Goal: Information Seeking & Learning: Find specific fact

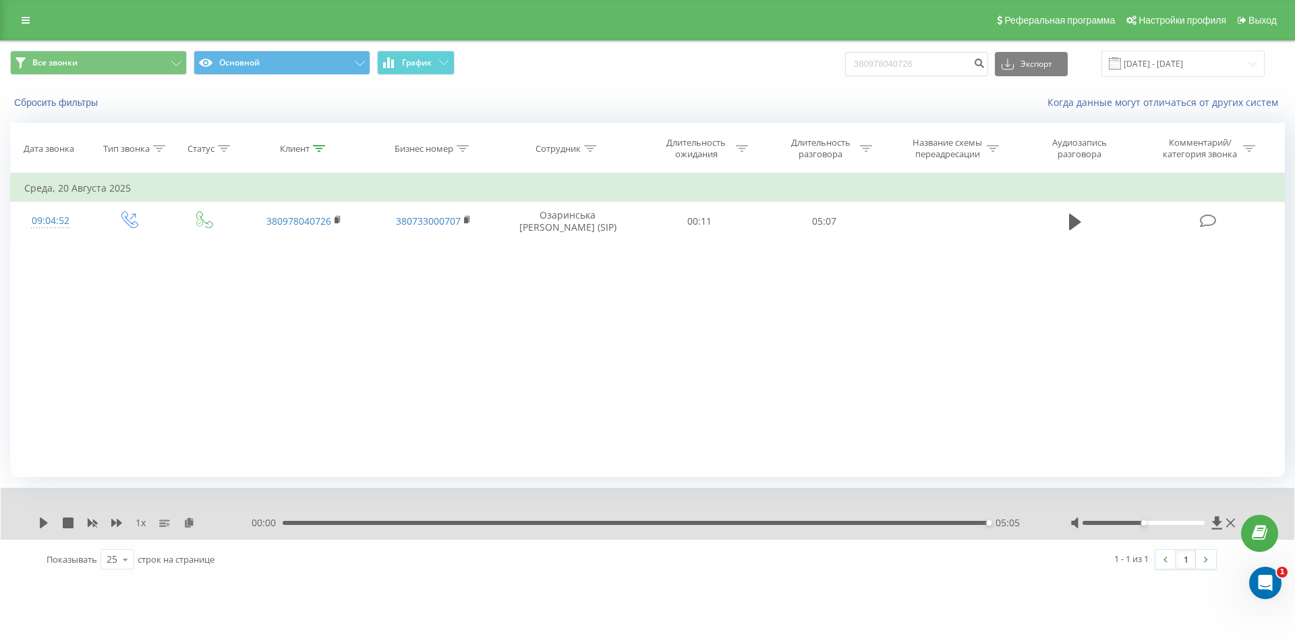
click at [154, 347] on div "Фильтровать по условию Равно Введите значение Отмена OK Фильтровать по условию …" at bounding box center [647, 325] width 1275 height 304
drag, startPoint x: 931, startPoint y: 70, endPoint x: 768, endPoint y: 80, distance: 162.9
click at [770, 80] on div "Все звонки Основной График 380978040726 Экспорт .csv .xls .xlsx 22.05.2025 - 22…" at bounding box center [648, 63] width 1294 height 45
paste input "67899628"
type input "380678996286"
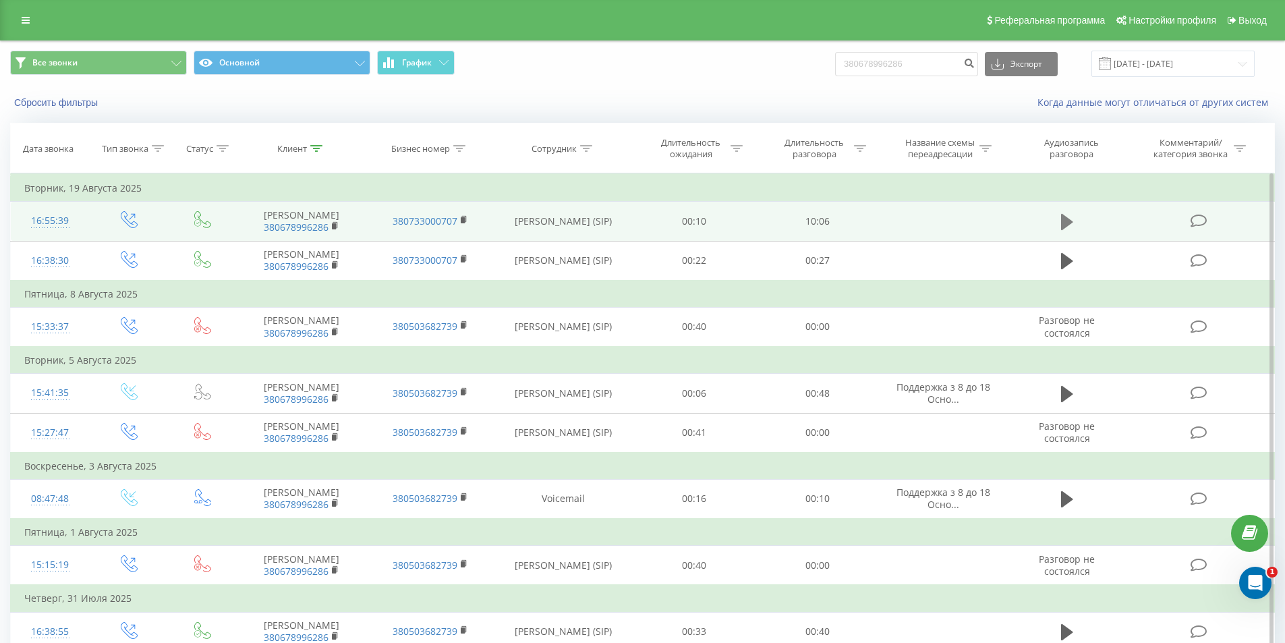
click at [1066, 230] on icon at bounding box center [1067, 222] width 12 height 16
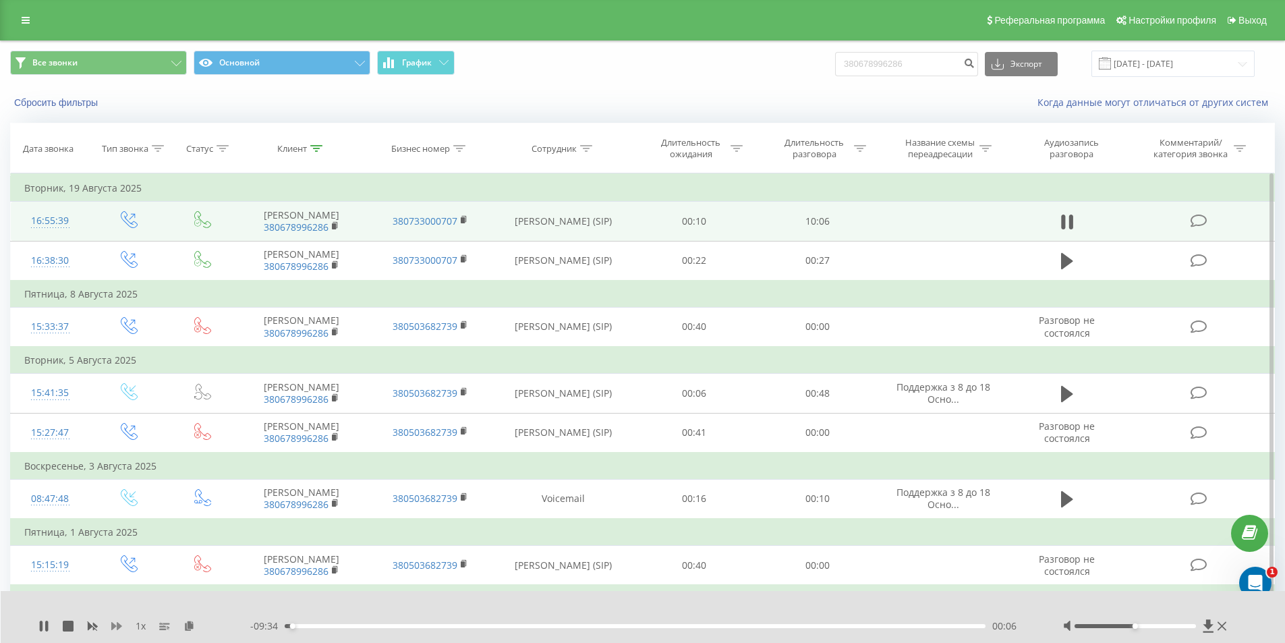
click at [114, 626] on icon at bounding box center [116, 626] width 11 height 8
click at [199, 624] on icon at bounding box center [197, 625] width 11 height 9
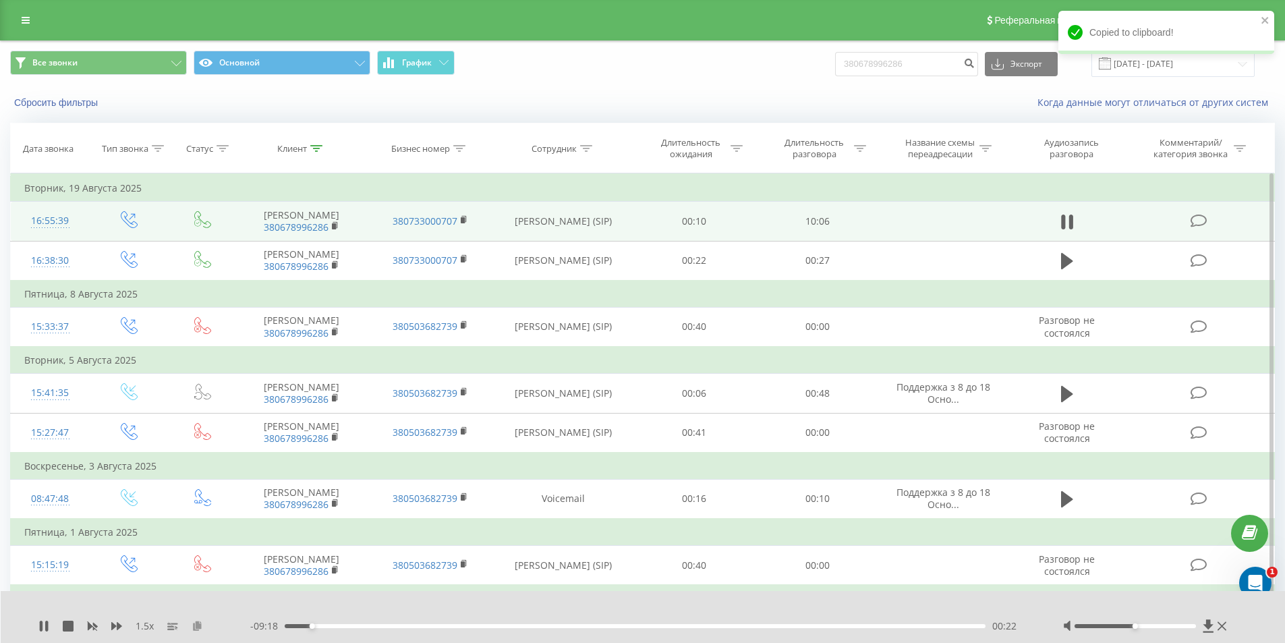
click at [197, 623] on icon at bounding box center [197, 625] width 11 height 9
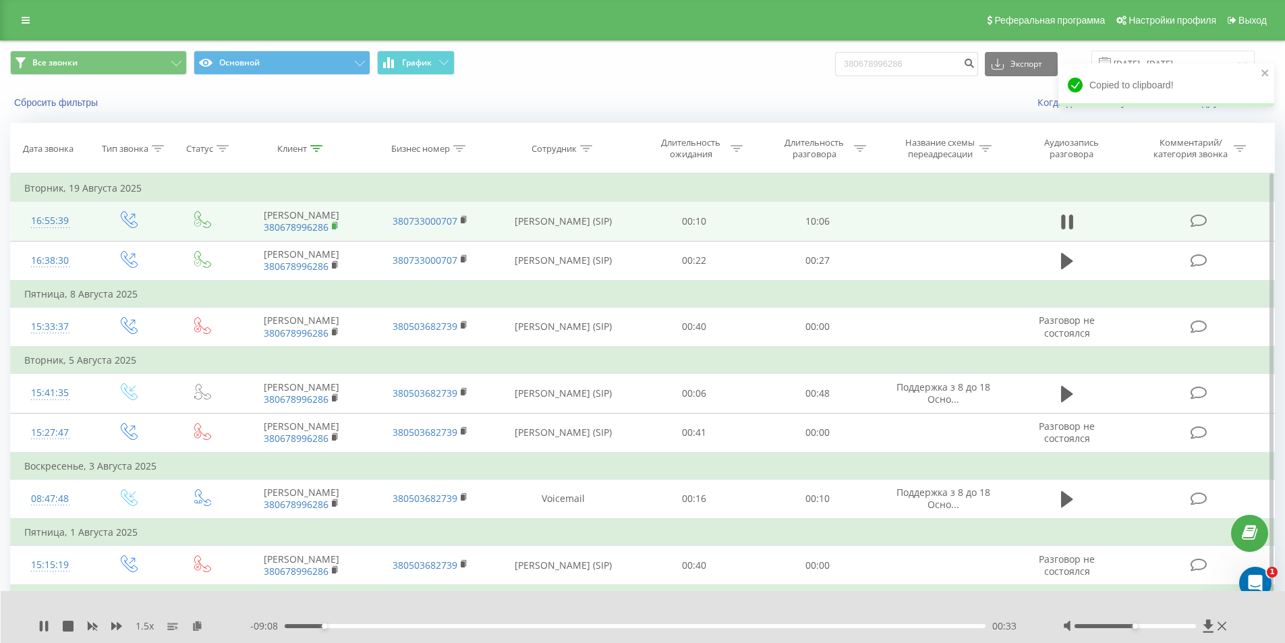
click at [333, 229] on rect at bounding box center [334, 226] width 4 height 6
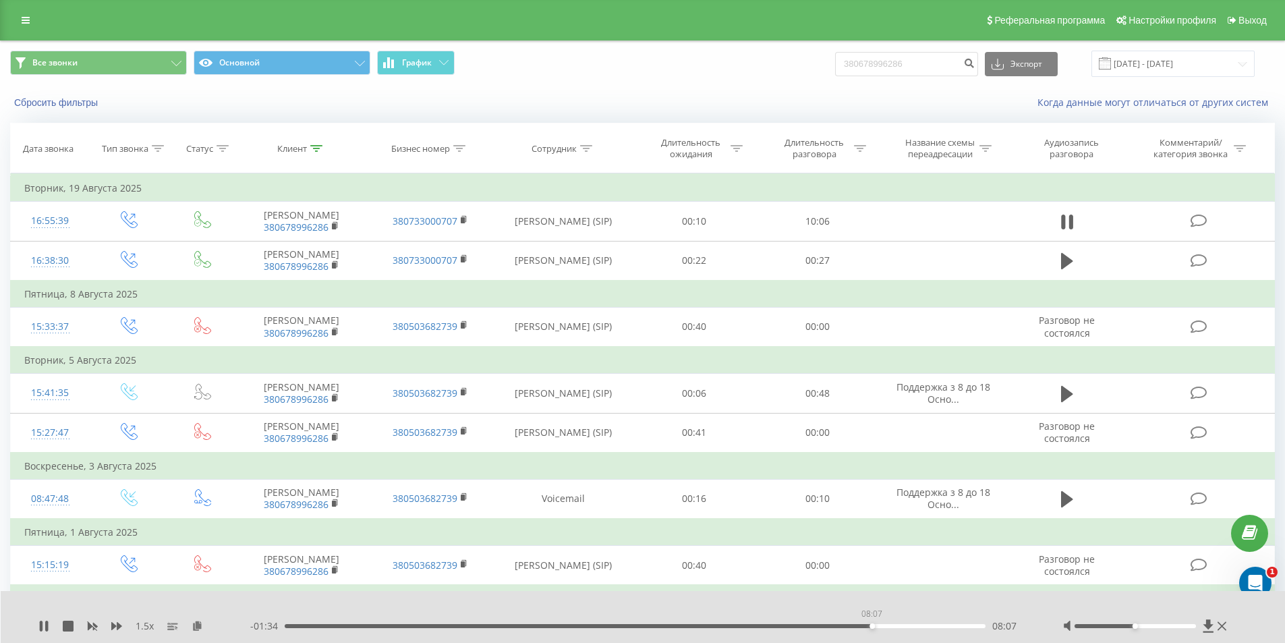
click at [872, 625] on div "08:07" at bounding box center [636, 626] width 702 height 4
drag, startPoint x: 925, startPoint y: 66, endPoint x: 713, endPoint y: 85, distance: 212.7
click at [713, 85] on div "Все звонки Основной График 380678996286 Экспорт .csv .xls .xlsx 22.05.2025 - 22…" at bounding box center [643, 63] width 1284 height 45
paste input "50726259"
type input "380507262596"
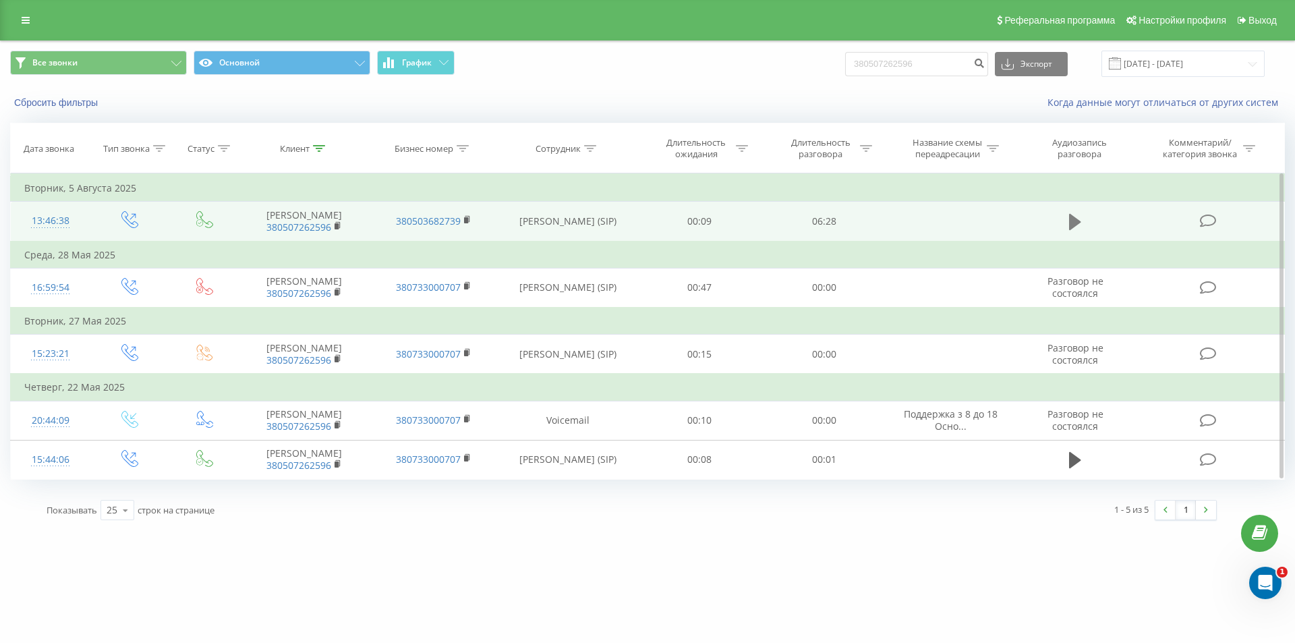
click at [1070, 222] on icon at bounding box center [1075, 222] width 12 height 16
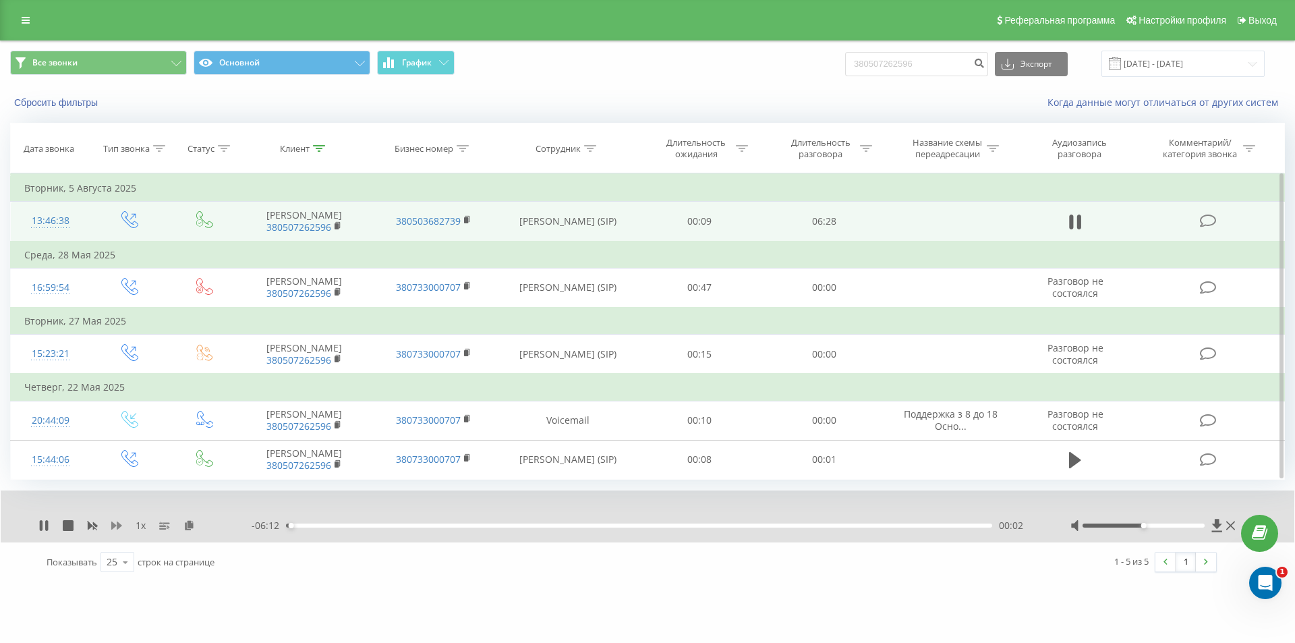
click at [113, 524] on icon at bounding box center [116, 525] width 11 height 8
click at [963, 524] on div "00:04" at bounding box center [639, 526] width 706 height 4
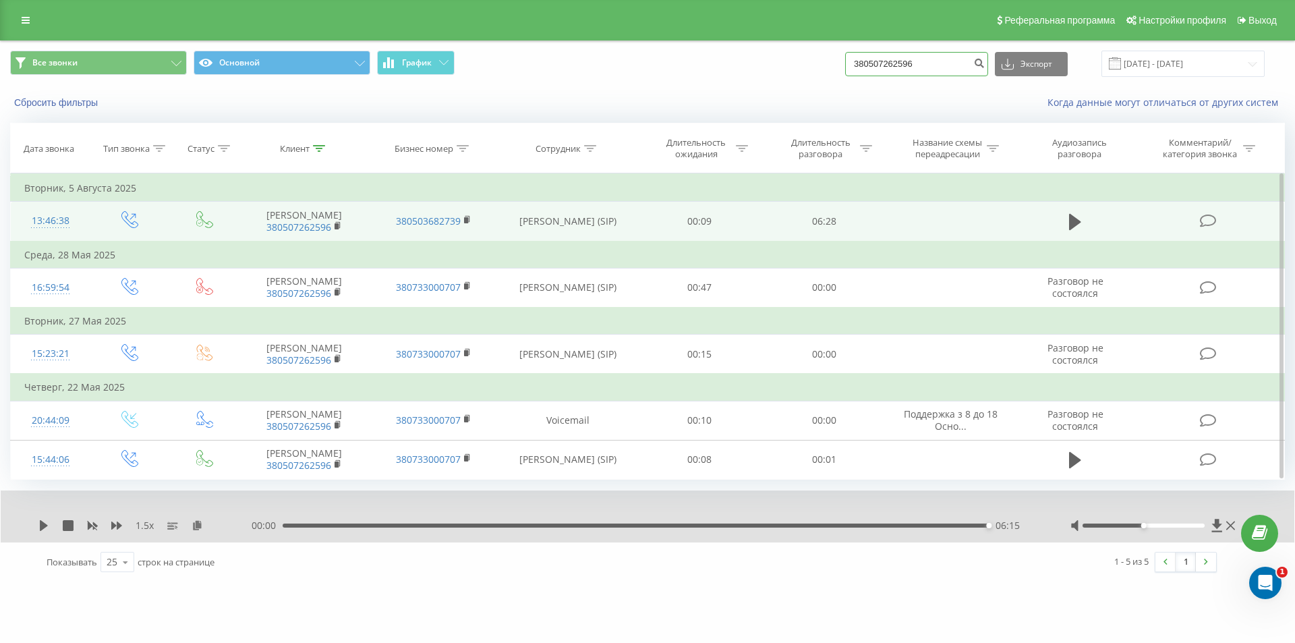
drag, startPoint x: 938, startPoint y: 61, endPoint x: 784, endPoint y: 59, distance: 153.8
click at [791, 61] on div "Все звонки Основной График 380507262596 Экспорт .csv .xls .xlsx 22.05.2025 - 22…" at bounding box center [647, 64] width 1275 height 26
paste input "961586303"
type input "380961586303"
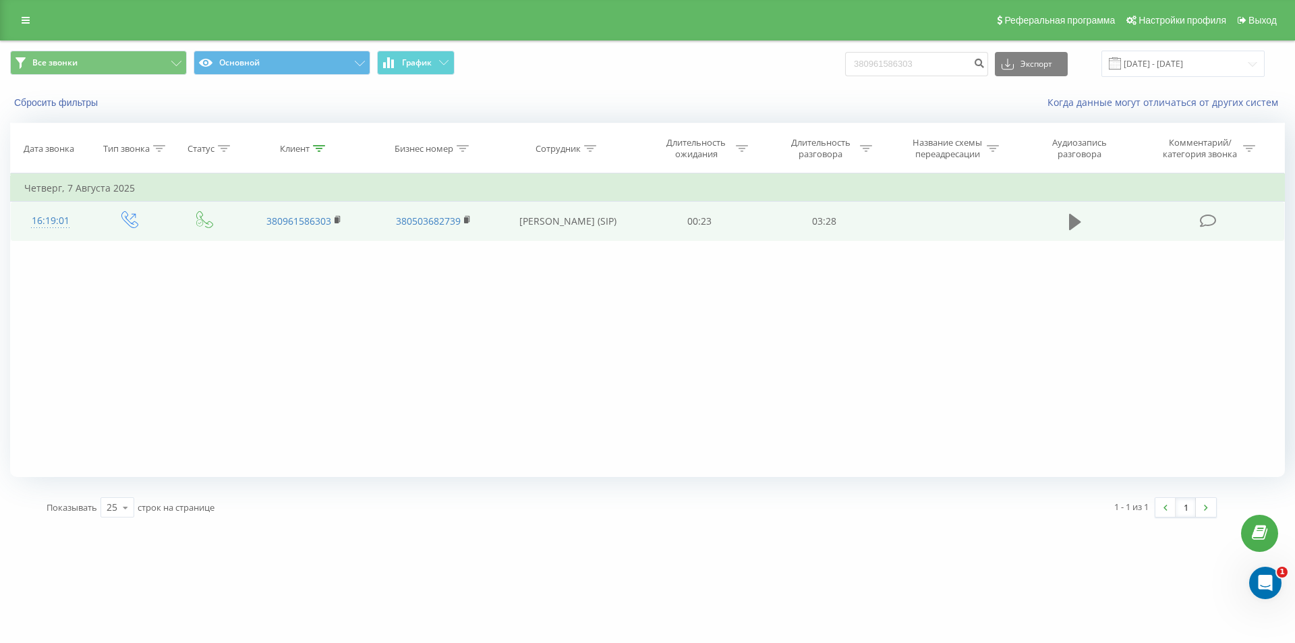
click at [1067, 222] on button at bounding box center [1075, 222] width 20 height 20
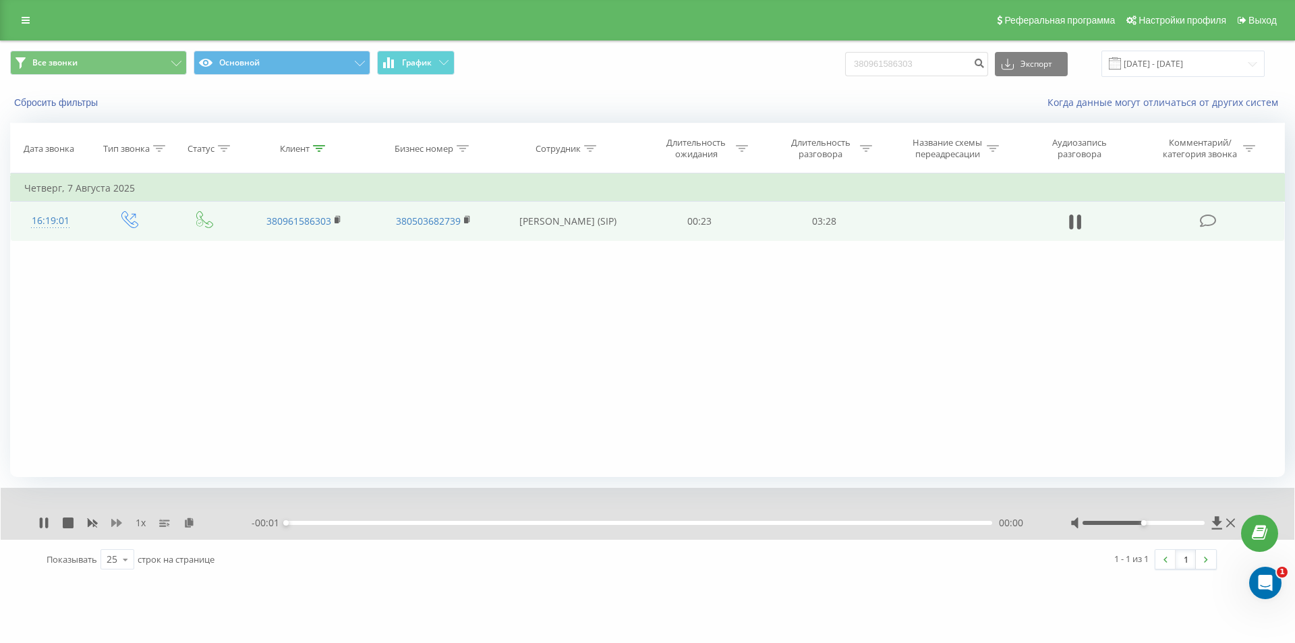
click at [113, 524] on icon at bounding box center [116, 523] width 11 height 8
click at [199, 521] on icon at bounding box center [197, 521] width 11 height 9
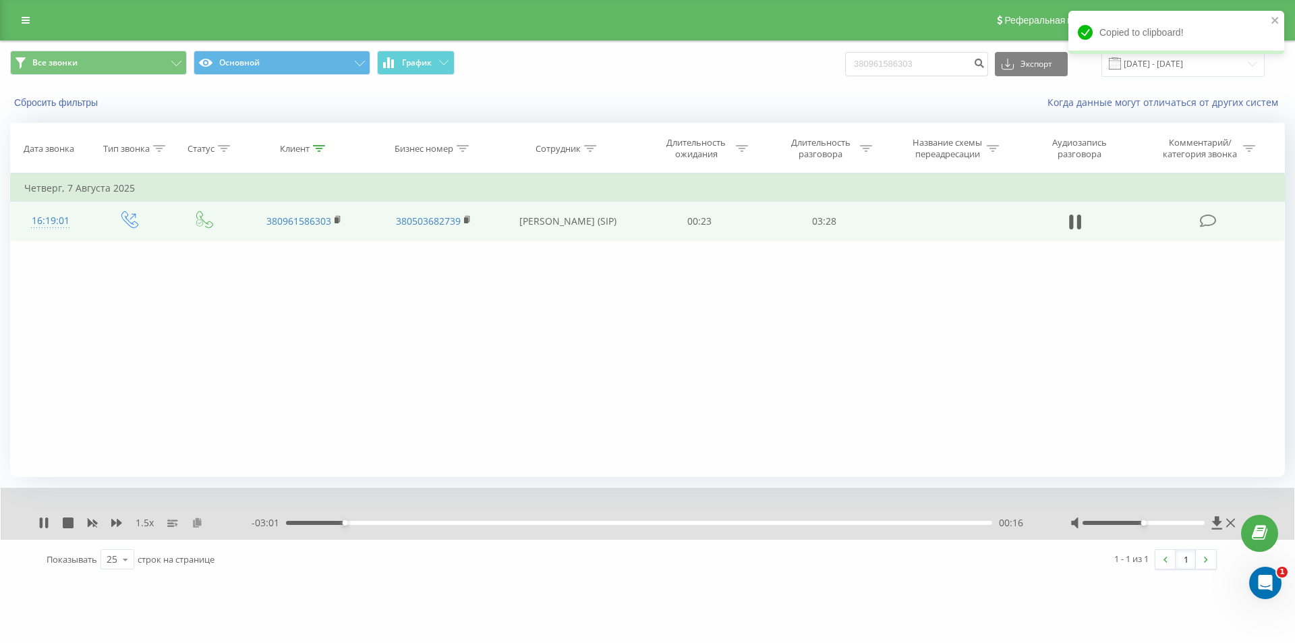
click at [193, 525] on icon at bounding box center [197, 521] width 11 height 9
click at [336, 221] on rect at bounding box center [337, 220] width 4 height 6
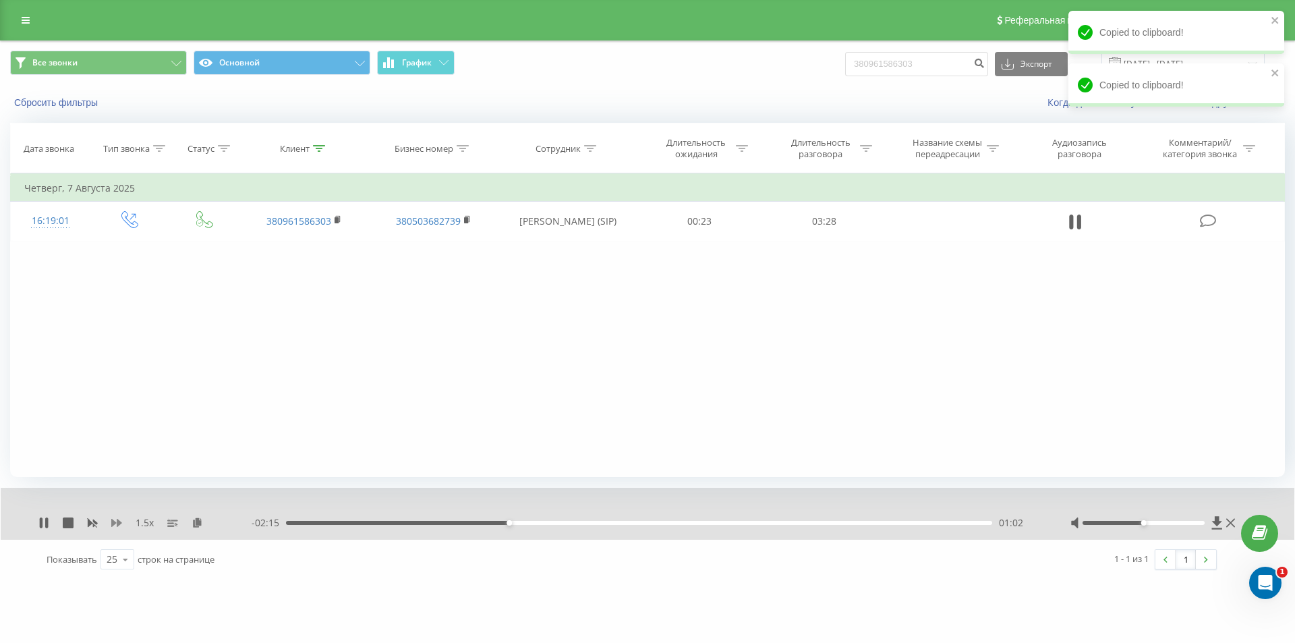
click at [115, 522] on icon at bounding box center [116, 523] width 11 height 8
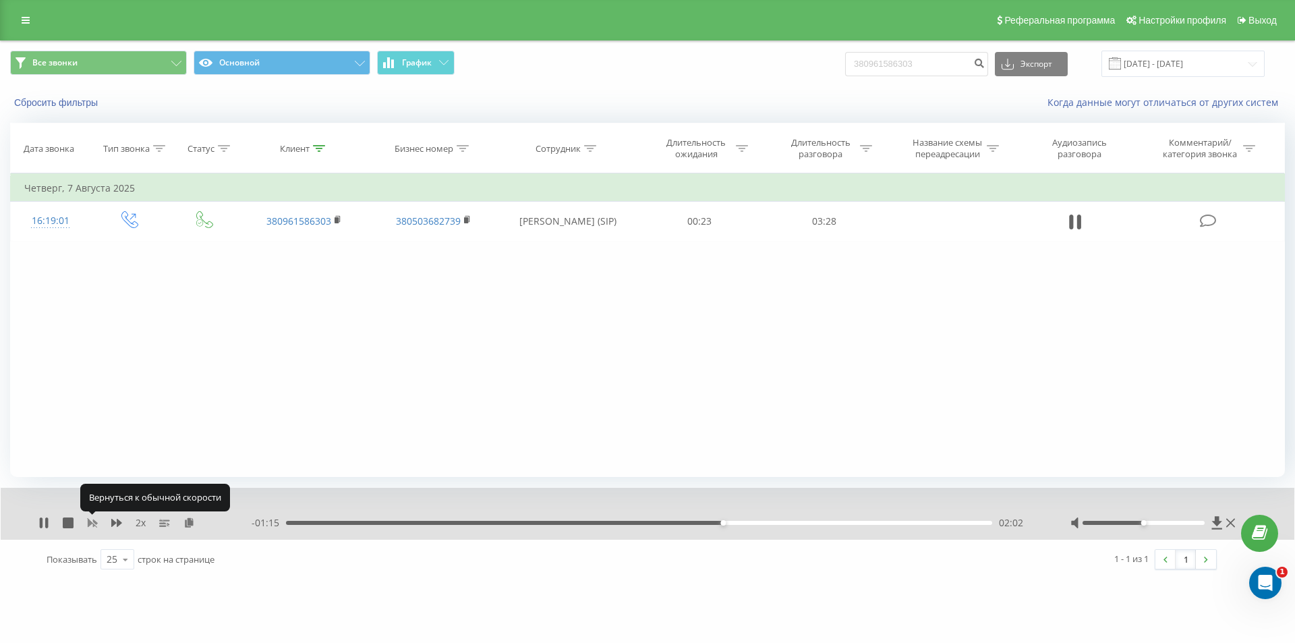
click at [94, 521] on icon at bounding box center [93, 523] width 10 height 8
click at [115, 526] on icon at bounding box center [116, 522] width 11 height 11
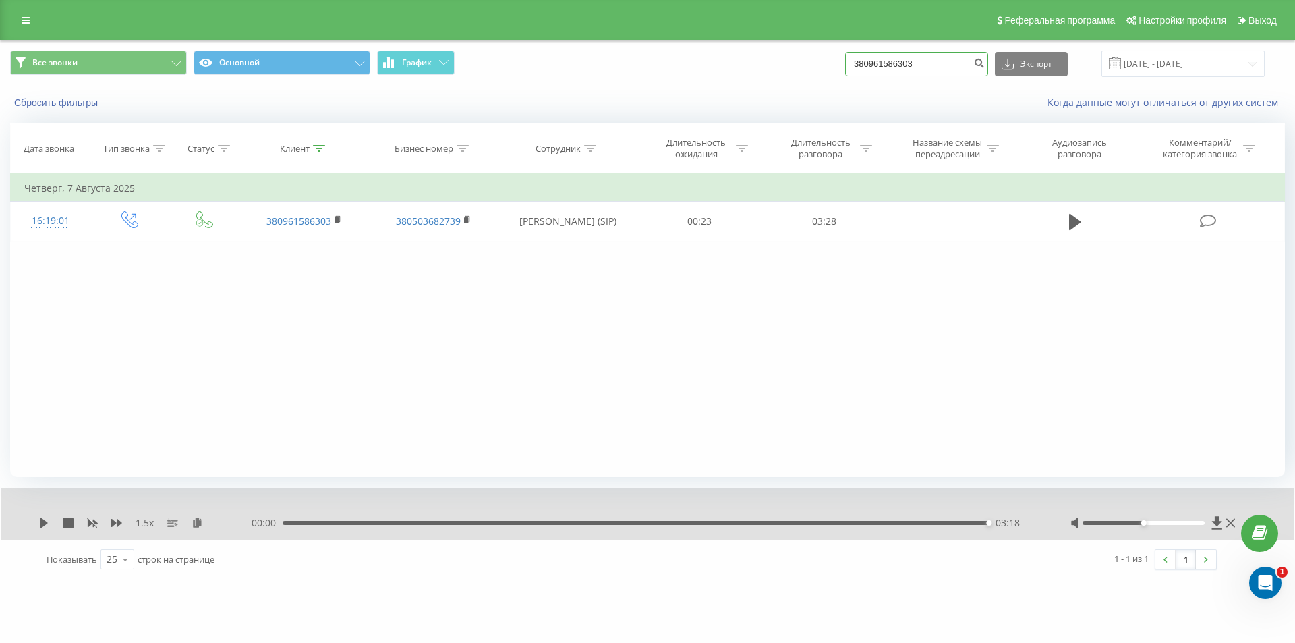
drag, startPoint x: 933, startPoint y: 63, endPoint x: 802, endPoint y: 64, distance: 130.9
click at [802, 64] on div "Все звонки Основной График 380961586303 Экспорт .csv .xls .xlsx 22.05.2025 - 22…" at bounding box center [647, 64] width 1275 height 26
paste input "501477339"
type input "380501477339"
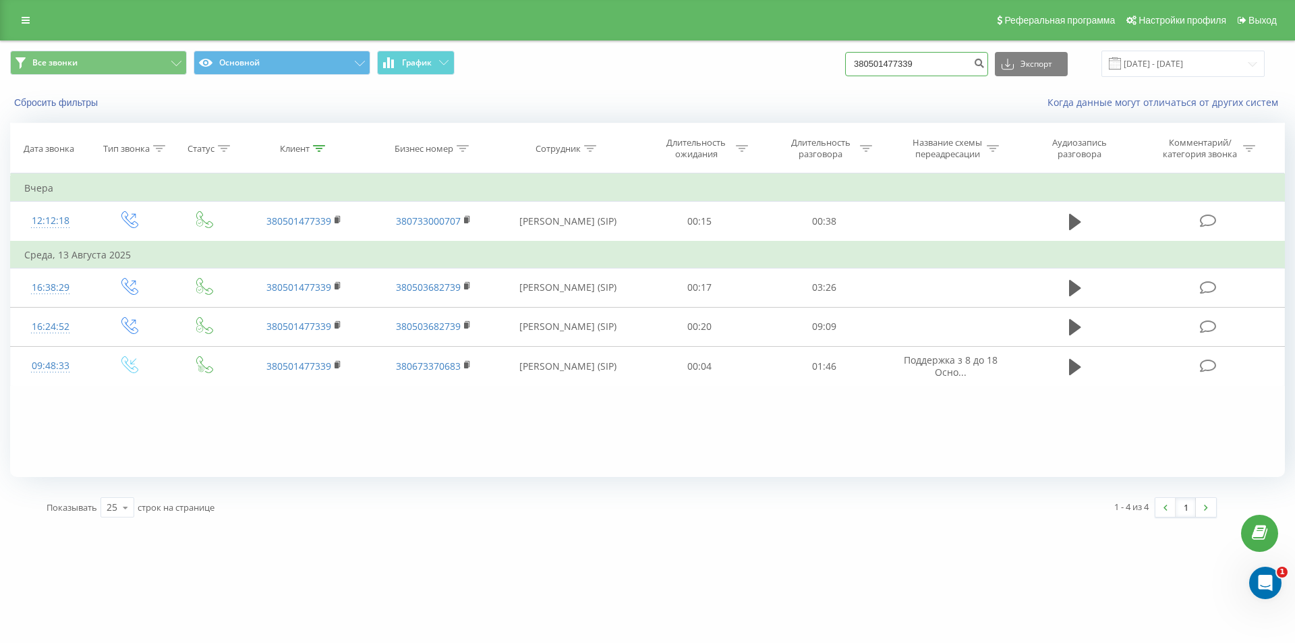
drag, startPoint x: 932, startPoint y: 64, endPoint x: 749, endPoint y: 71, distance: 183.6
click at [762, 74] on div "Все звонки Основной График 380501477339 Экспорт .csv .xls .xlsx 22.05.2025 - 22…" at bounding box center [647, 64] width 1275 height 26
paste input "665719938"
type input "380665719938"
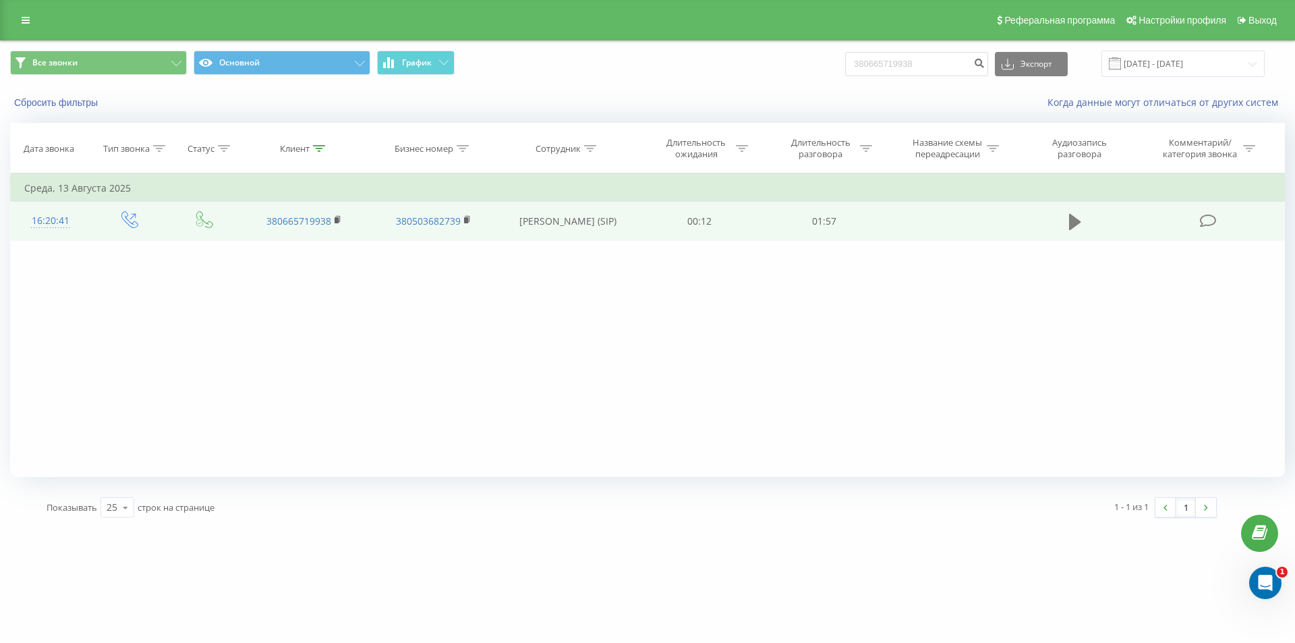
click at [1074, 215] on icon at bounding box center [1075, 222] width 12 height 19
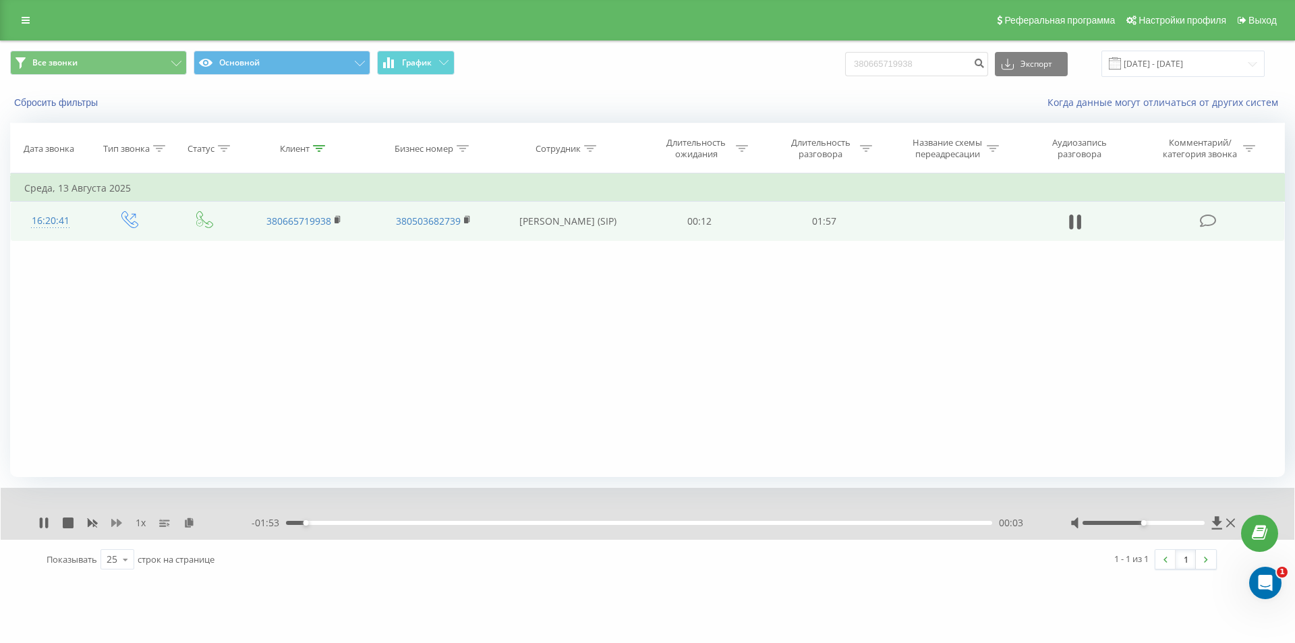
click at [116, 522] on icon at bounding box center [116, 522] width 11 height 11
click at [203, 519] on div "1.5 x" at bounding box center [144, 522] width 213 height 13
click at [198, 519] on icon at bounding box center [197, 521] width 11 height 9
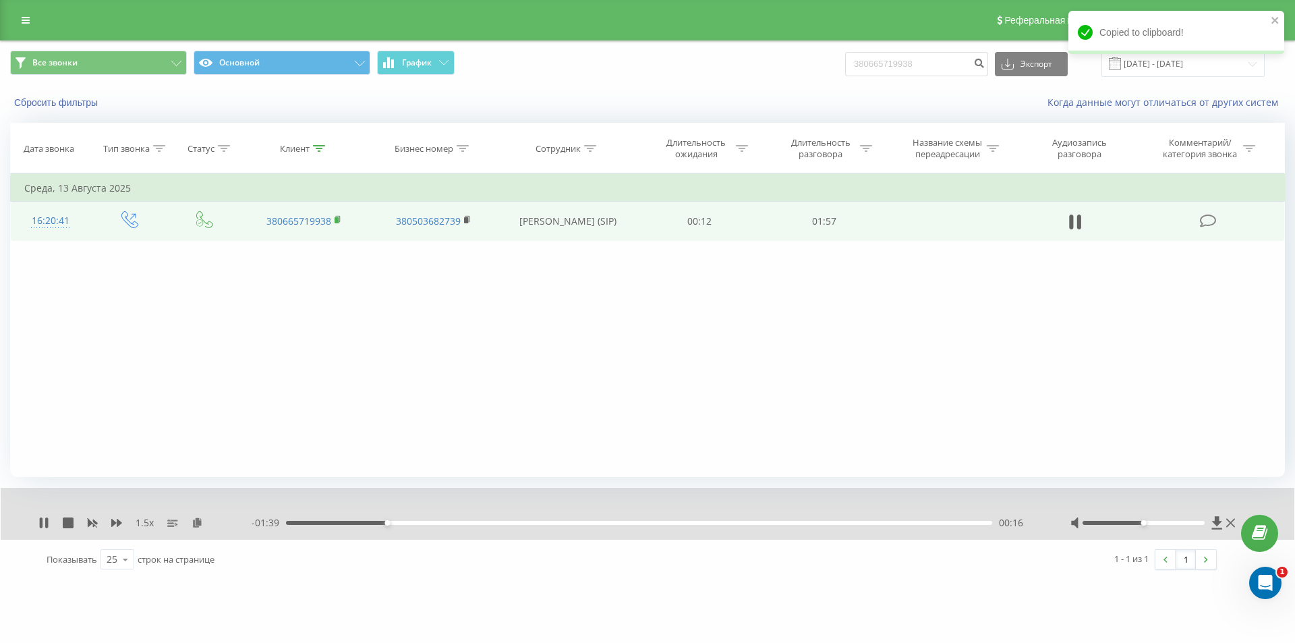
click at [341, 219] on icon at bounding box center [338, 219] width 7 height 9
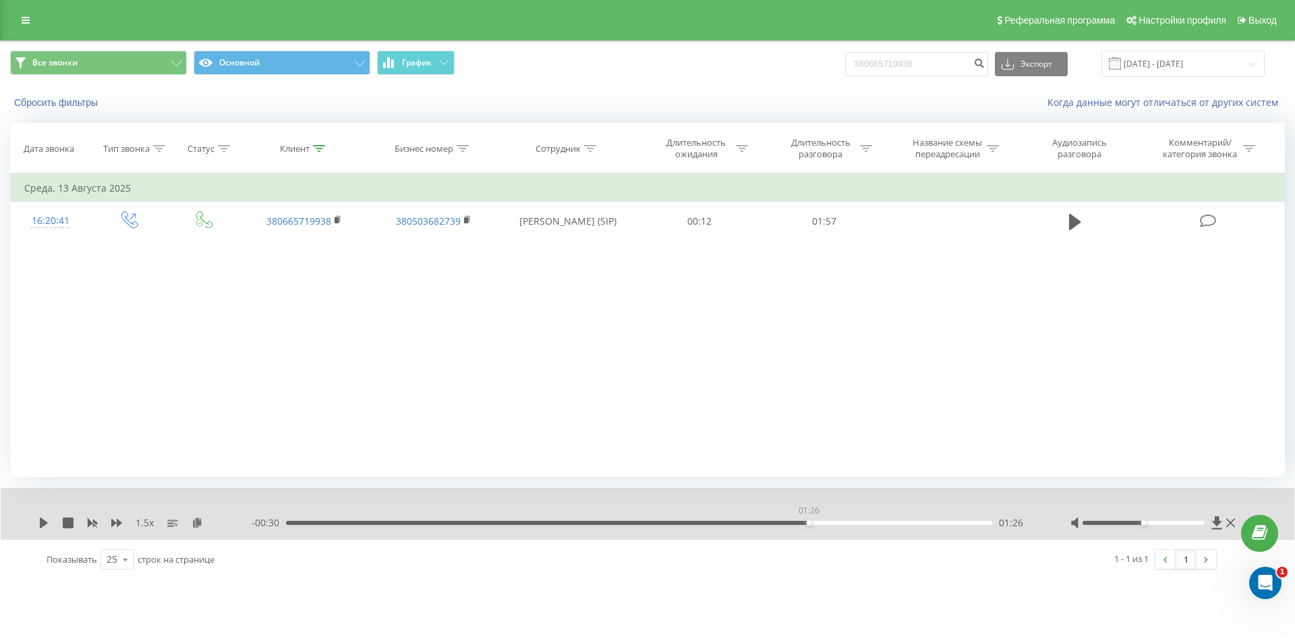
click at [805, 525] on div "01:26" at bounding box center [639, 523] width 706 height 4
click at [43, 521] on icon at bounding box center [44, 522] width 8 height 11
click at [905, 519] on div "00:00 01:56 01:56" at bounding box center [644, 522] width 785 height 13
click at [906, 526] on div "00:00 01:56 01:56" at bounding box center [644, 522] width 785 height 13
click at [904, 524] on div "01:56" at bounding box center [636, 523] width 706 height 4
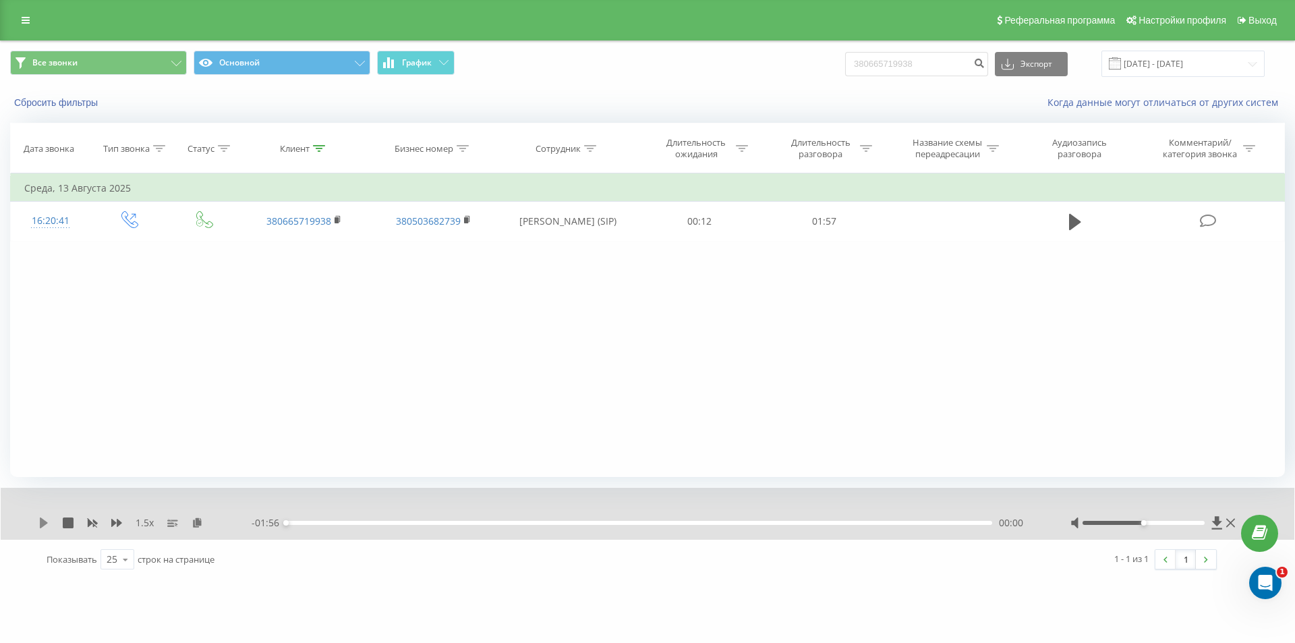
click at [43, 522] on icon at bounding box center [44, 522] width 8 height 11
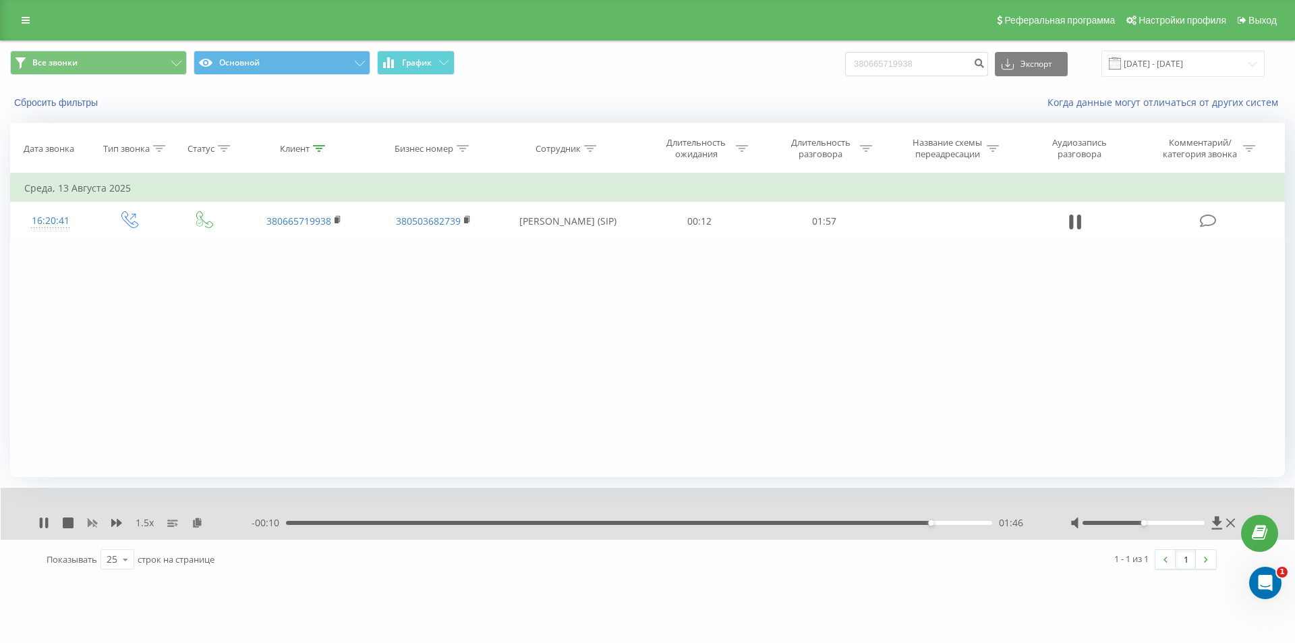
click at [91, 521] on rect at bounding box center [92, 523] width 10 height 10
drag, startPoint x: 941, startPoint y: 63, endPoint x: 650, endPoint y: 78, distance: 291.1
click at [718, 74] on div "Все звонки Основной График 380665719938 Экспорт .csv .xls .xlsx 22.05.2025 - 22…" at bounding box center [647, 64] width 1275 height 26
paste input "974629945"
type input "380974629945"
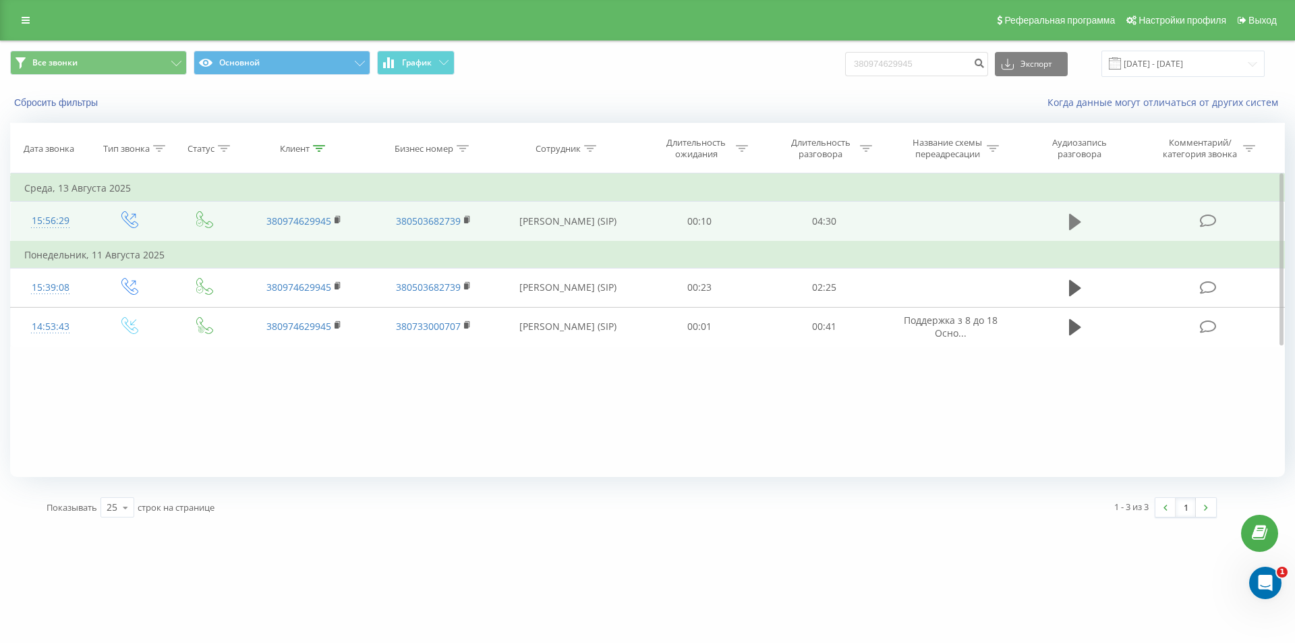
click at [1077, 215] on icon at bounding box center [1075, 222] width 12 height 19
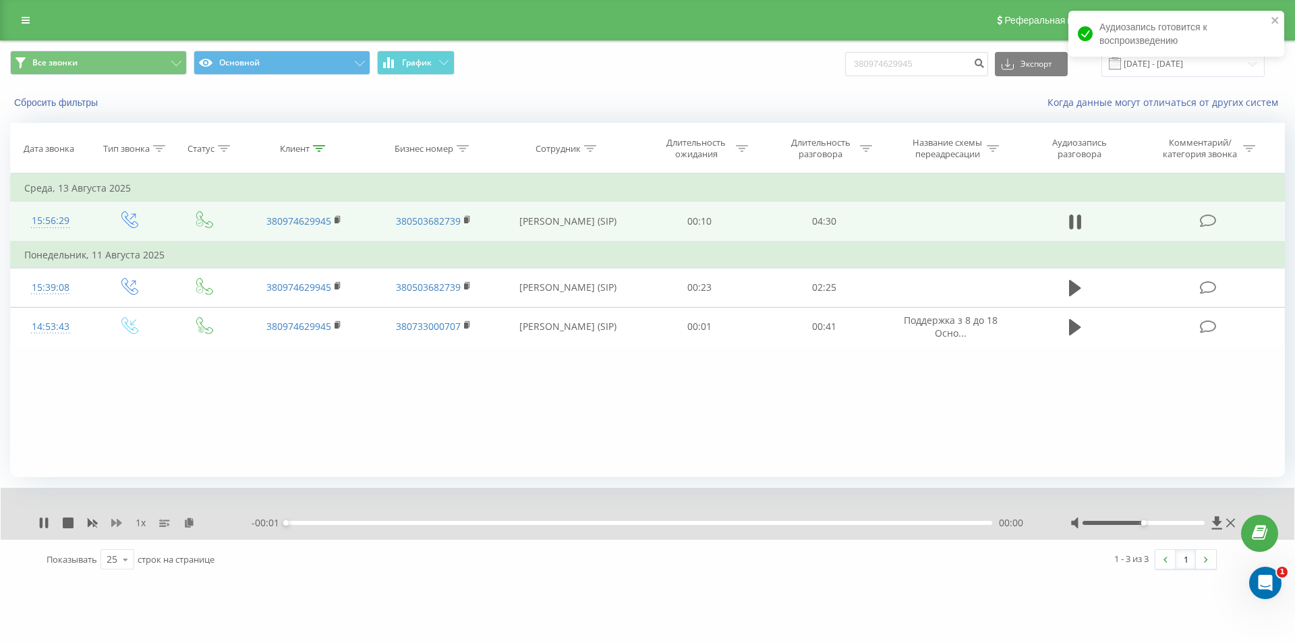
click at [114, 521] on icon at bounding box center [116, 523] width 11 height 8
click at [115, 522] on icon at bounding box center [116, 523] width 11 height 8
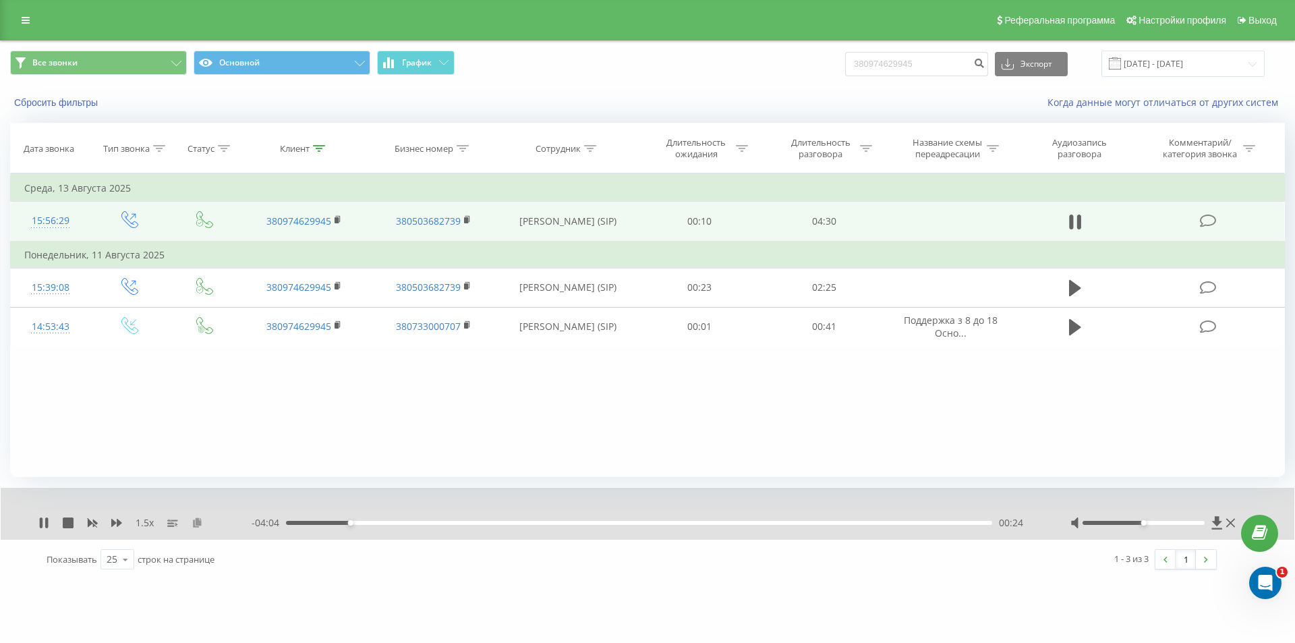
click at [198, 526] on icon at bounding box center [197, 521] width 11 height 9
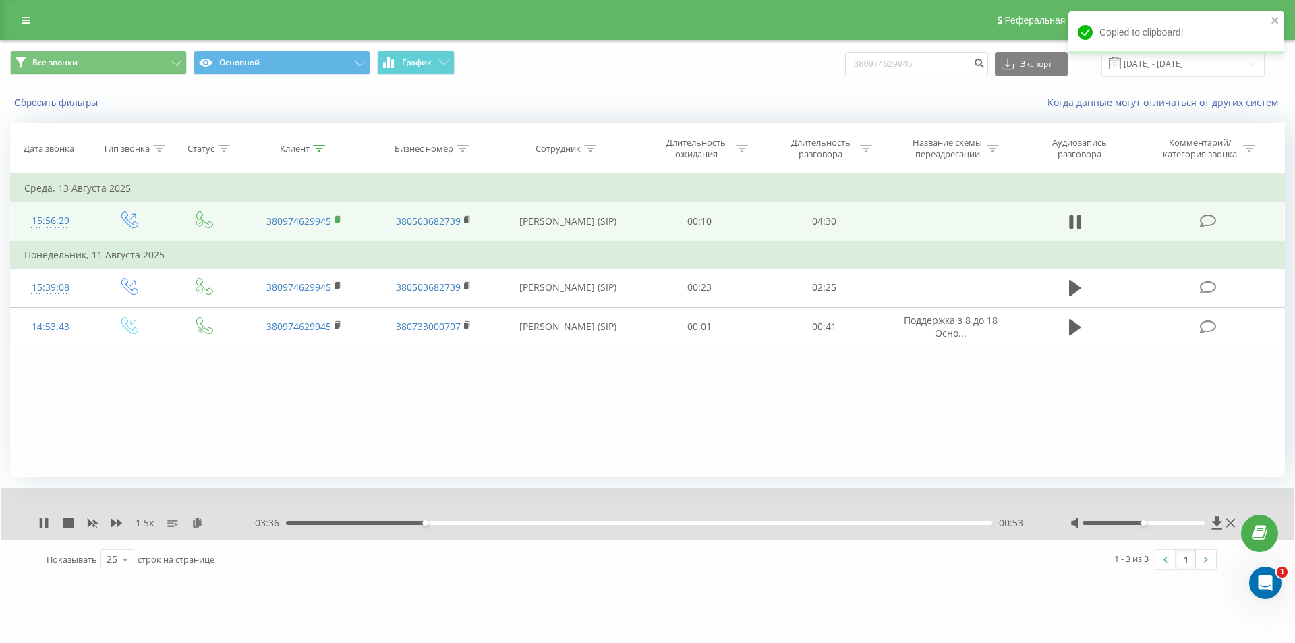
click at [337, 221] on rect at bounding box center [337, 220] width 4 height 6
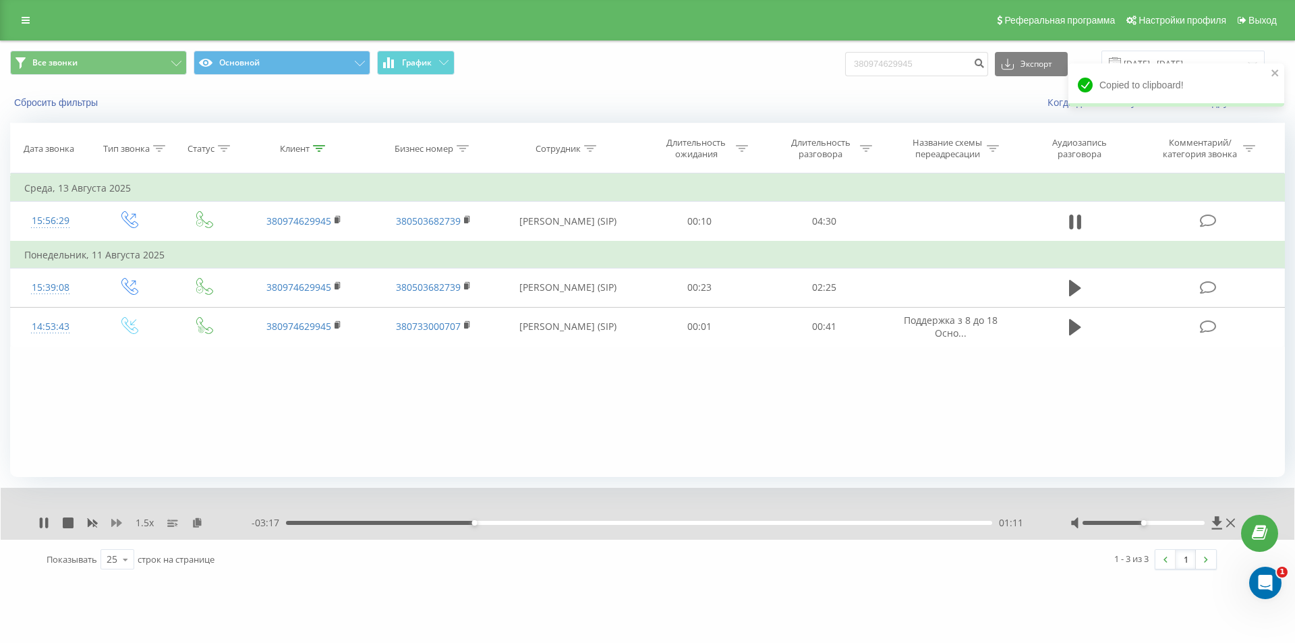
click at [117, 524] on icon at bounding box center [116, 523] width 11 height 8
click at [38, 521] on div "2 x - 02:26 02:03 02:03" at bounding box center [648, 514] width 1294 height 52
click at [43, 522] on icon at bounding box center [41, 522] width 3 height 11
click at [101, 388] on div "Фильтровать по условию Равно Введите значение Отмена OK Фильтровать по условию …" at bounding box center [647, 325] width 1275 height 304
click at [40, 523] on icon at bounding box center [43, 522] width 11 height 11
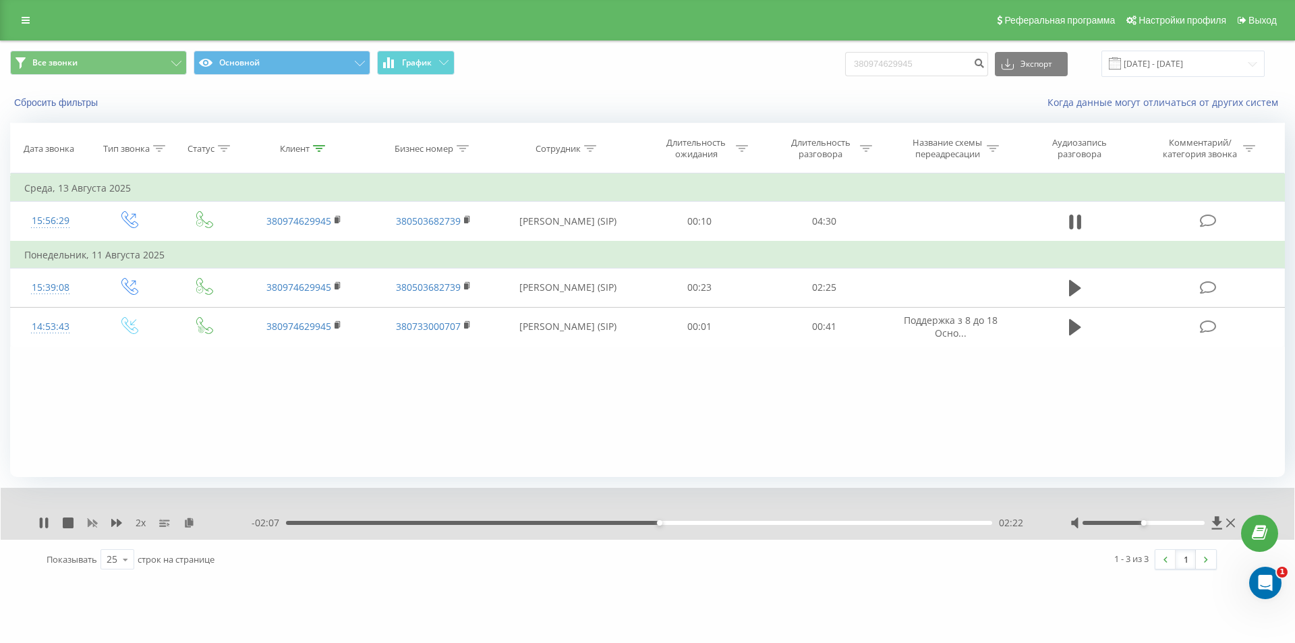
click at [91, 527] on icon at bounding box center [92, 522] width 11 height 11
click at [115, 526] on icon at bounding box center [116, 522] width 11 height 11
click at [91, 528] on icon at bounding box center [92, 522] width 11 height 11
click at [114, 527] on icon at bounding box center [116, 522] width 11 height 11
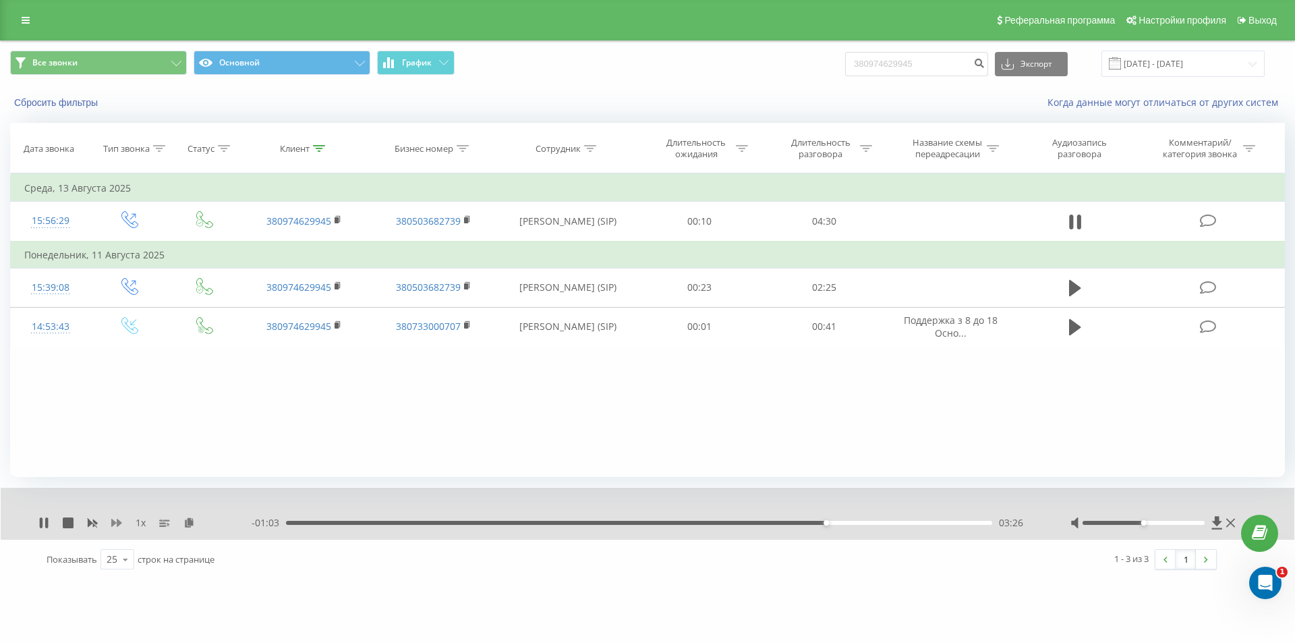
click at [114, 527] on icon at bounding box center [116, 522] width 11 height 11
click at [785, 521] on div "03:11" at bounding box center [639, 523] width 706 height 4
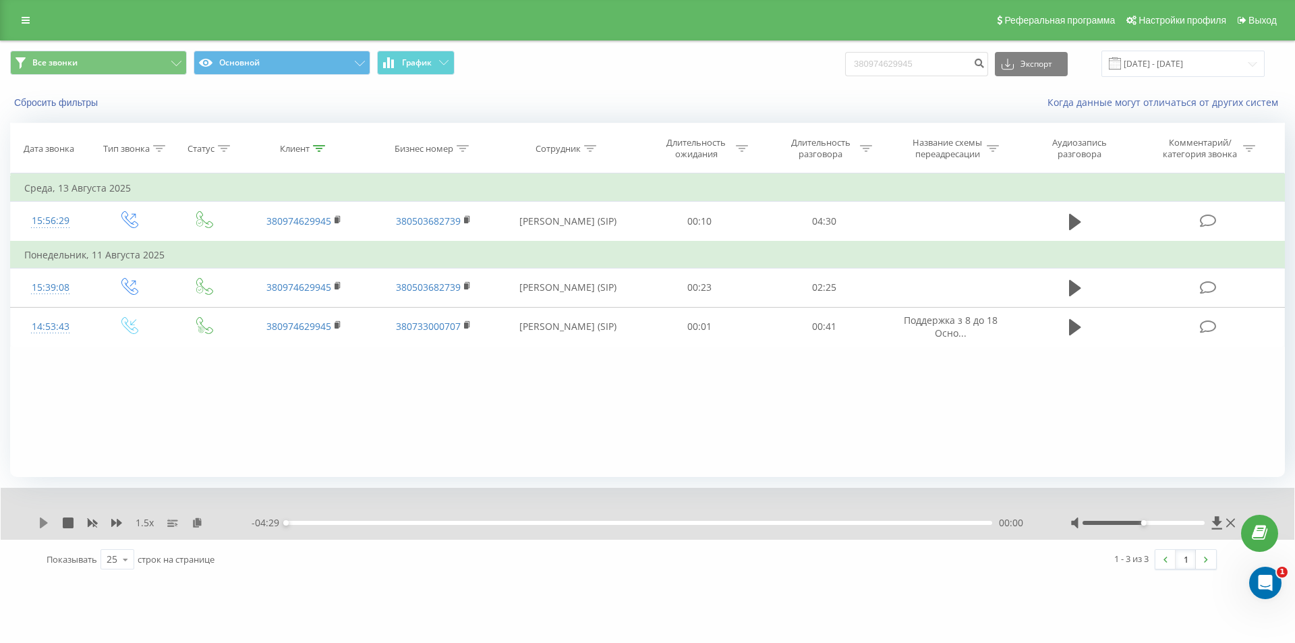
click at [39, 522] on icon at bounding box center [43, 522] width 11 height 11
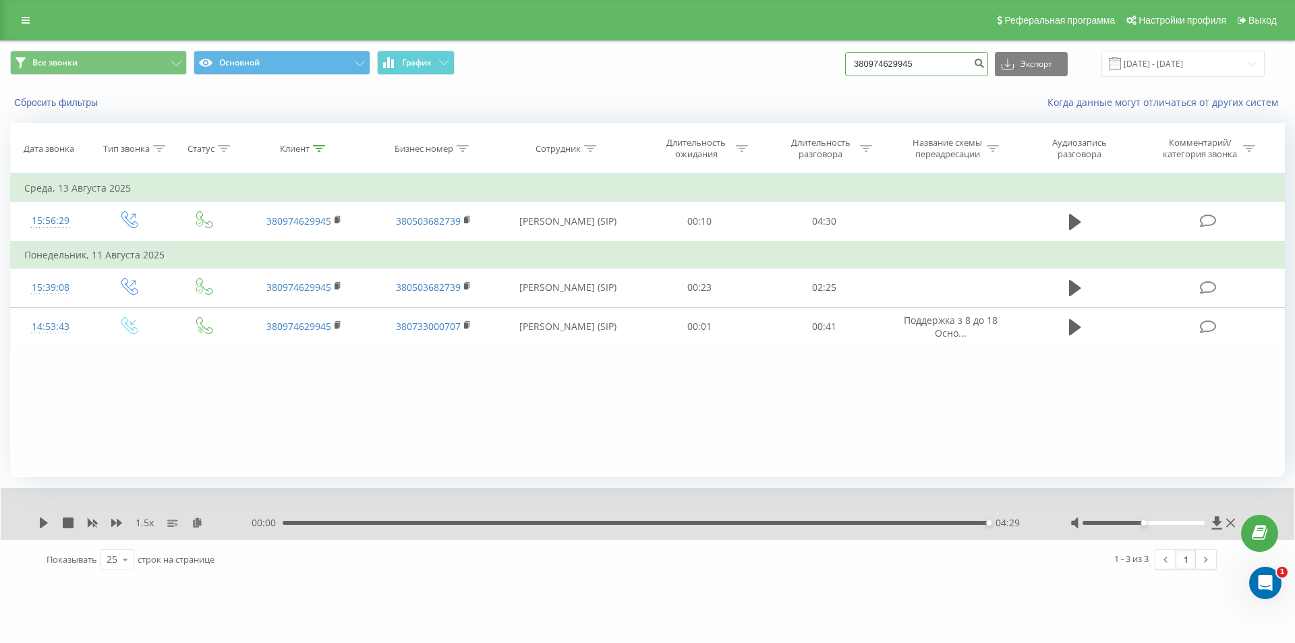
drag, startPoint x: 932, startPoint y: 70, endPoint x: 776, endPoint y: 69, distance: 155.8
click at [776, 69] on div "Все звонки Основной График 380974629945 Экспорт .csv .xls .xlsx 22.05.2025 - 22…" at bounding box center [647, 64] width 1275 height 26
paste input "586690"
type input "380974586690"
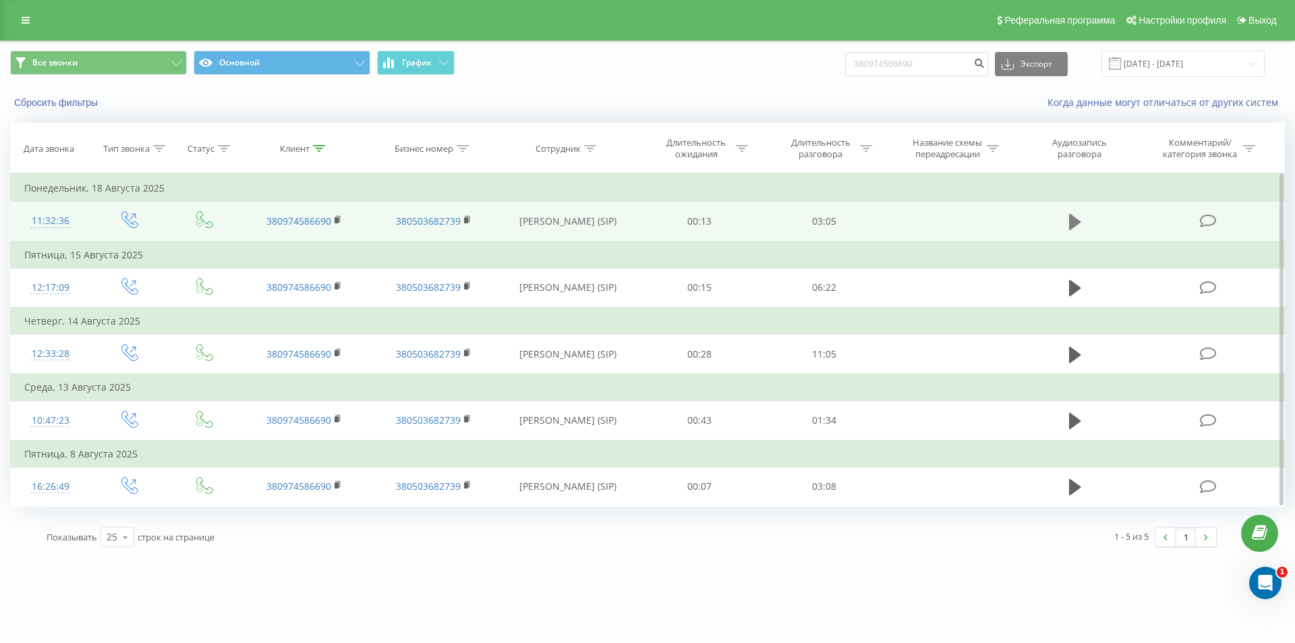
click at [1076, 221] on icon at bounding box center [1075, 222] width 12 height 16
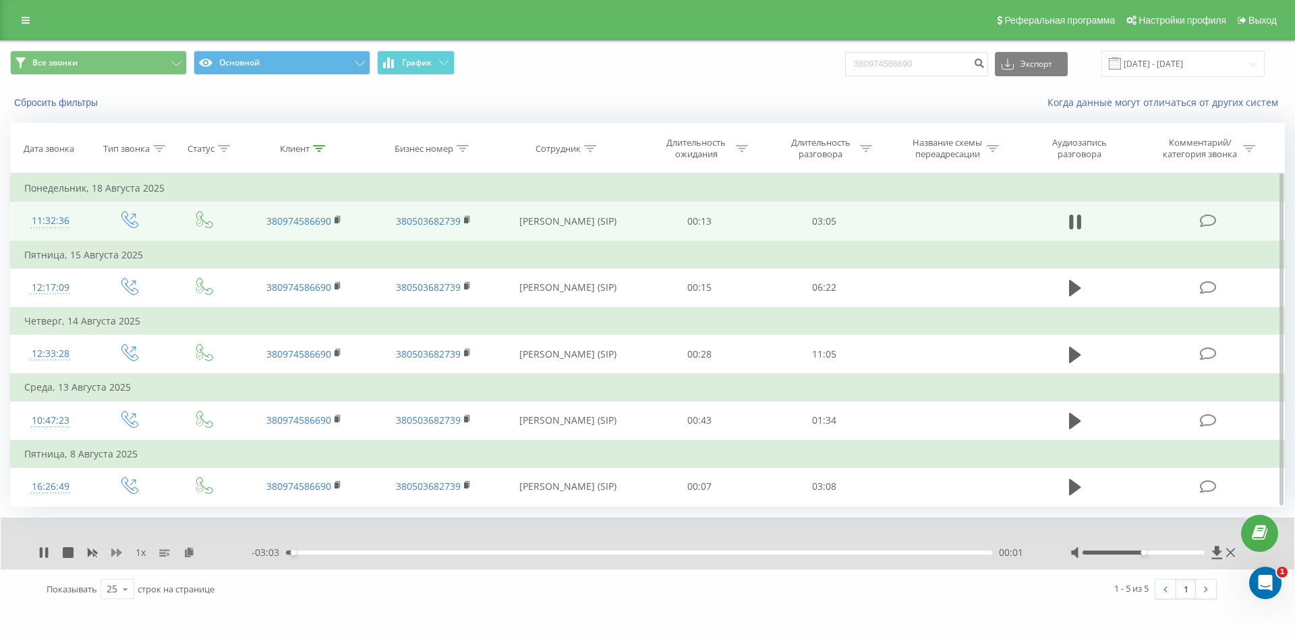
click at [116, 552] on icon at bounding box center [116, 552] width 11 height 11
click at [196, 557] on icon at bounding box center [197, 551] width 11 height 9
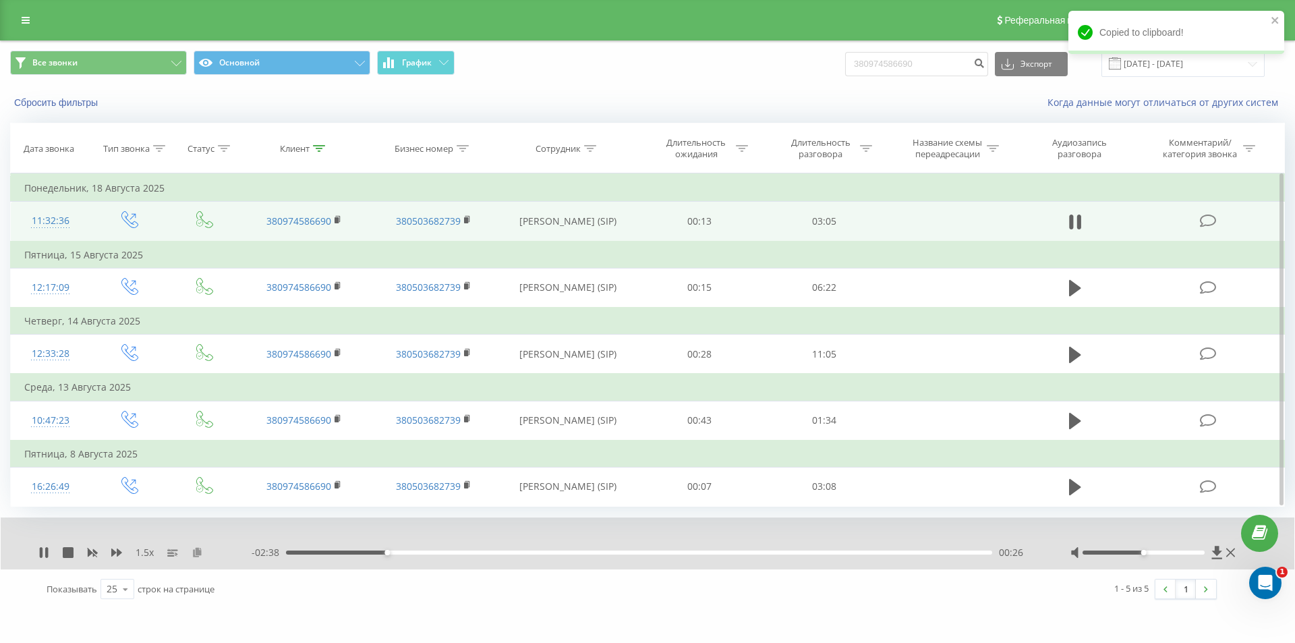
click at [200, 550] on icon at bounding box center [197, 551] width 11 height 9
click at [337, 223] on rect at bounding box center [337, 220] width 4 height 6
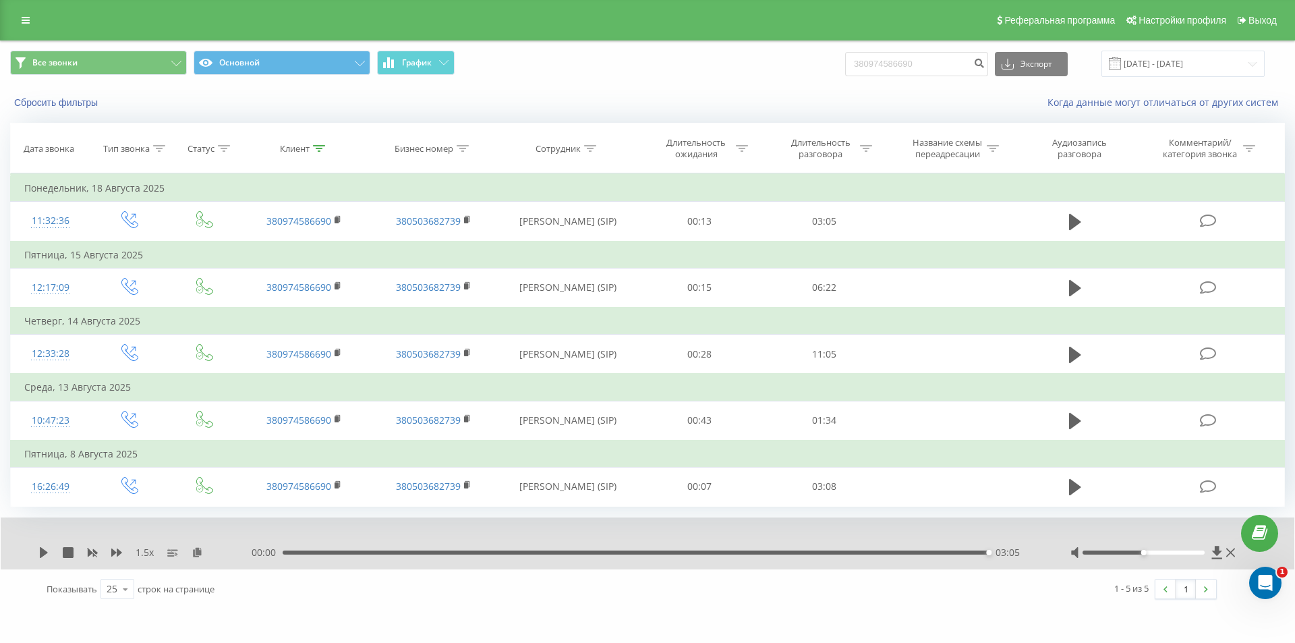
click at [729, 550] on div "00:00 03:05 03:05" at bounding box center [644, 552] width 785 height 13
click at [728, 549] on div "00:00 03:05 03:05" at bounding box center [644, 552] width 785 height 13
click at [733, 552] on div "03:05" at bounding box center [636, 552] width 706 height 4
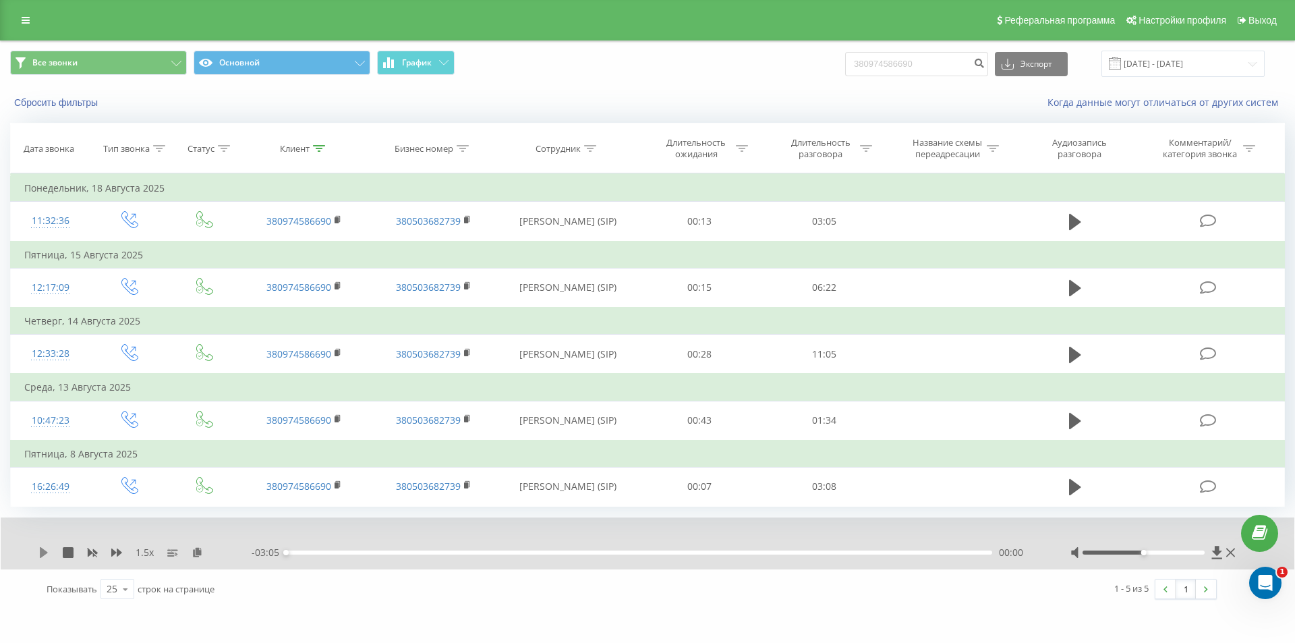
click at [40, 558] on icon at bounding box center [44, 552] width 8 height 11
click at [650, 553] on div "02:00" at bounding box center [639, 552] width 706 height 4
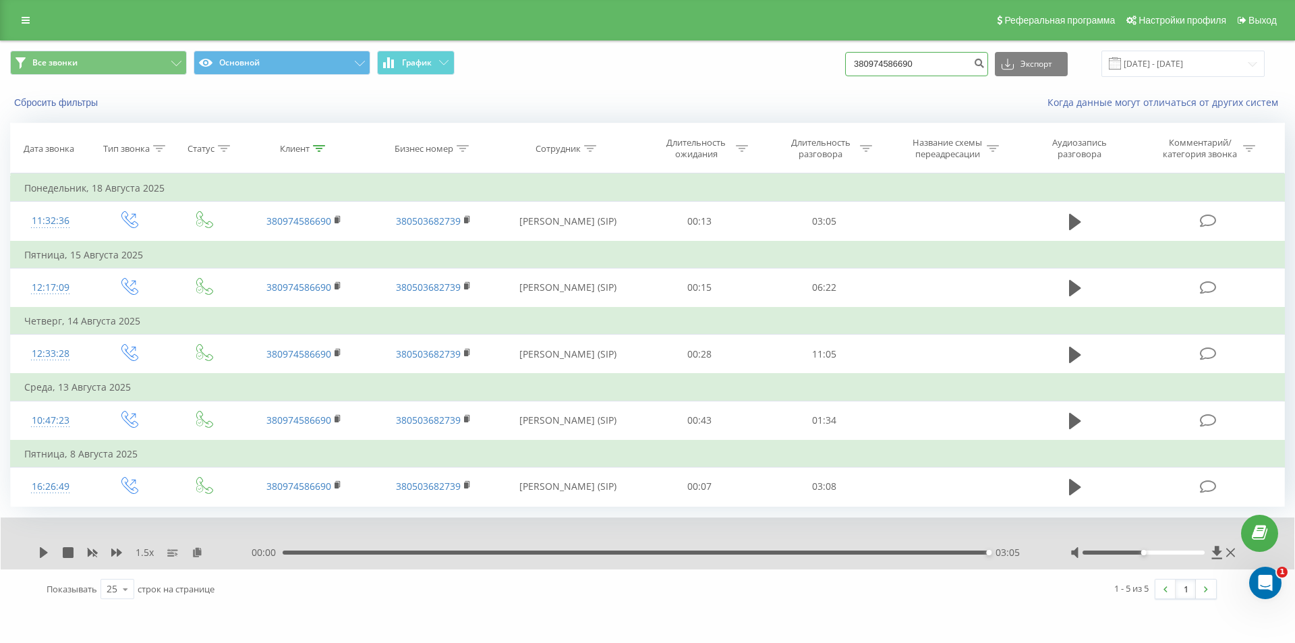
drag, startPoint x: 898, startPoint y: 56, endPoint x: 736, endPoint y: 55, distance: 161.9
click at [756, 59] on div "Все звонки Основной График 380974586690 Экспорт .csv .xls .xlsx [DATE] - [DATE]" at bounding box center [647, 64] width 1275 height 26
paste input "2403817"
type input "380972403817"
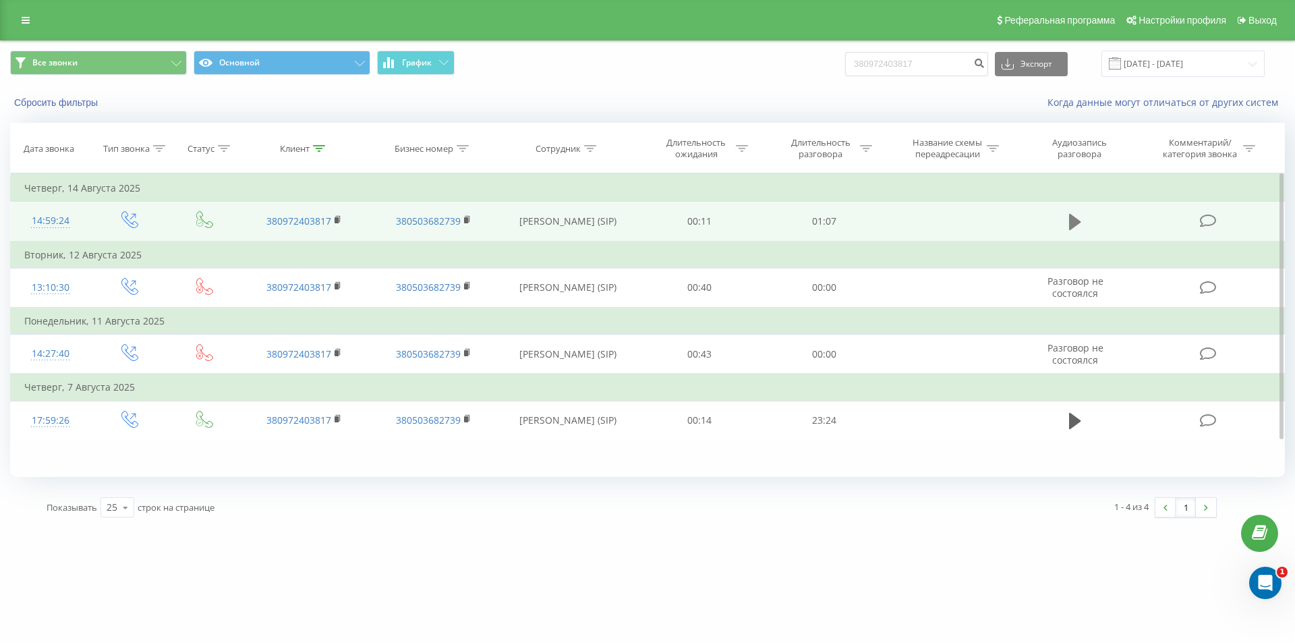
click at [1076, 221] on icon at bounding box center [1075, 222] width 12 height 16
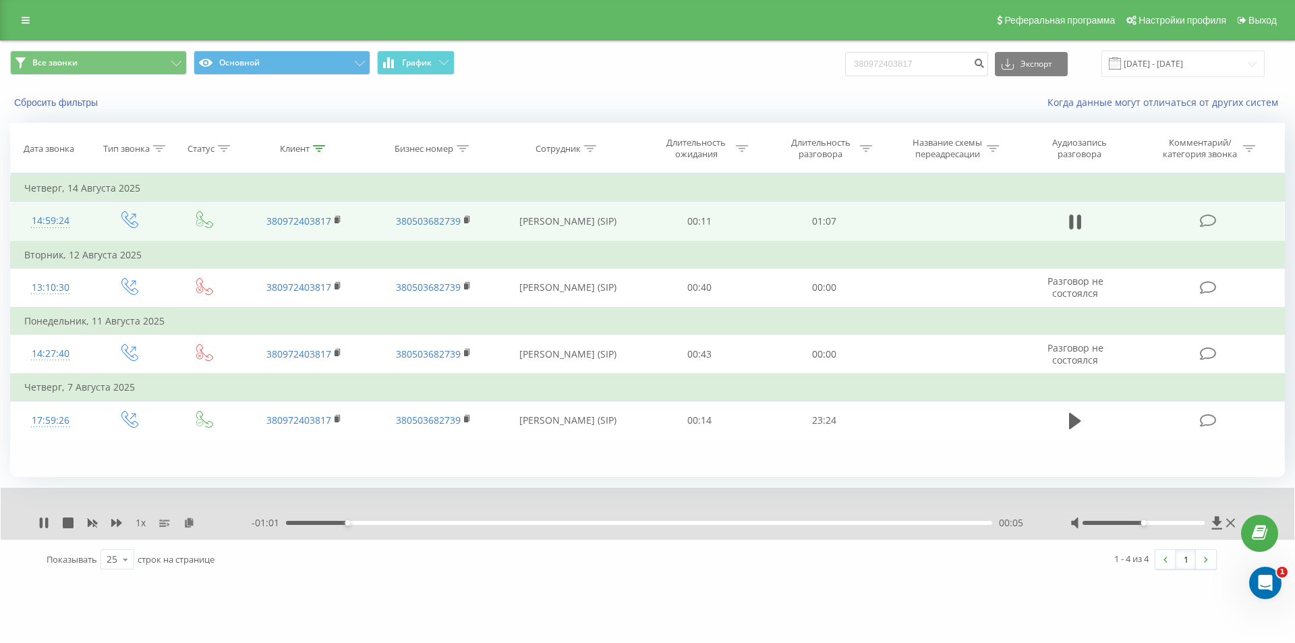
click at [940, 524] on div "00:05" at bounding box center [639, 523] width 706 height 4
click at [312, 523] on div "00:02" at bounding box center [639, 523] width 706 height 4
click at [41, 521] on icon at bounding box center [44, 522] width 8 height 11
click at [192, 520] on icon at bounding box center [188, 521] width 11 height 9
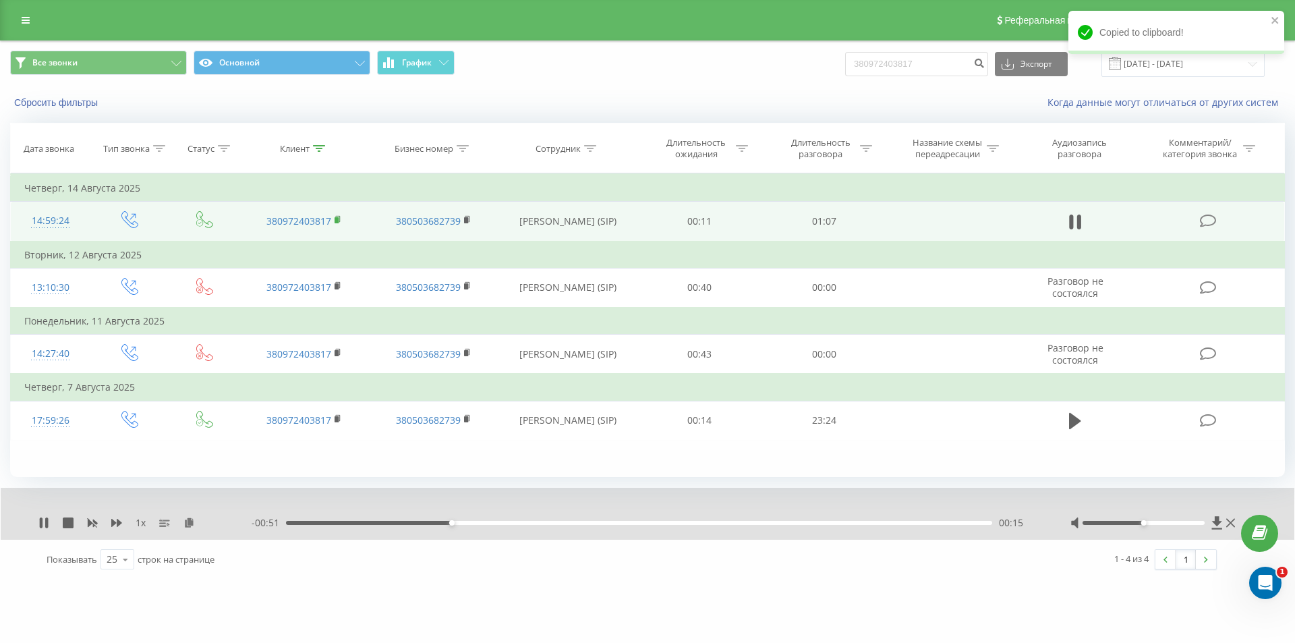
click at [340, 219] on icon at bounding box center [337, 219] width 5 height 6
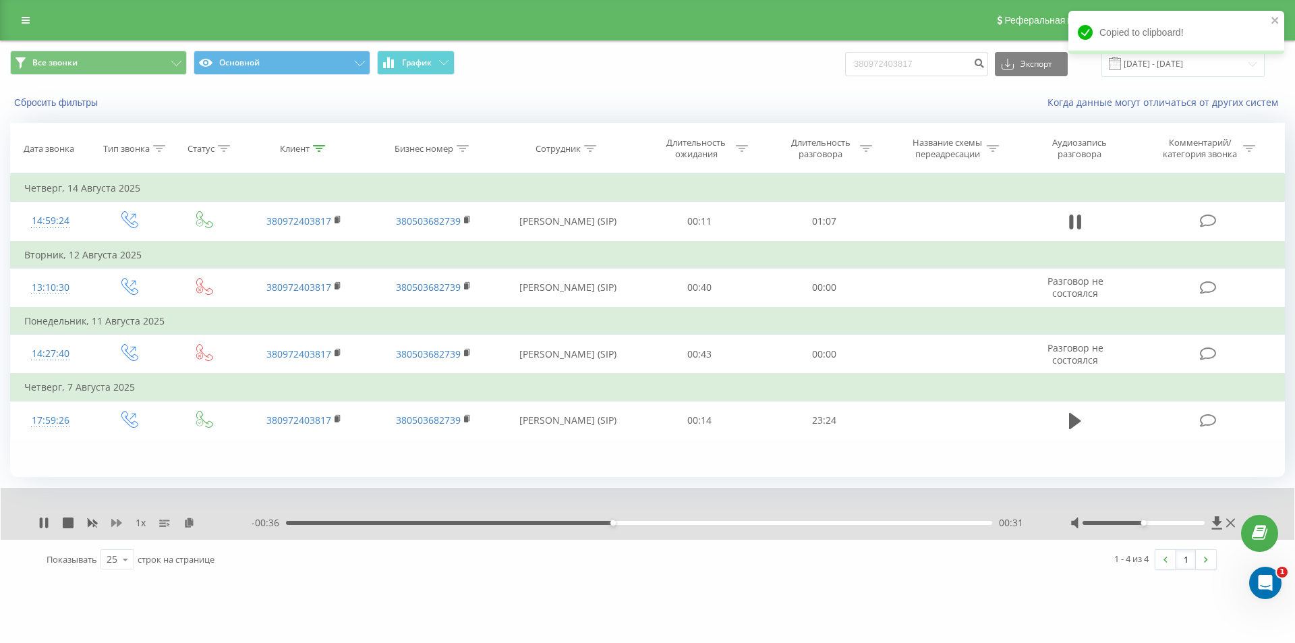
click at [116, 524] on icon at bounding box center [116, 522] width 11 height 11
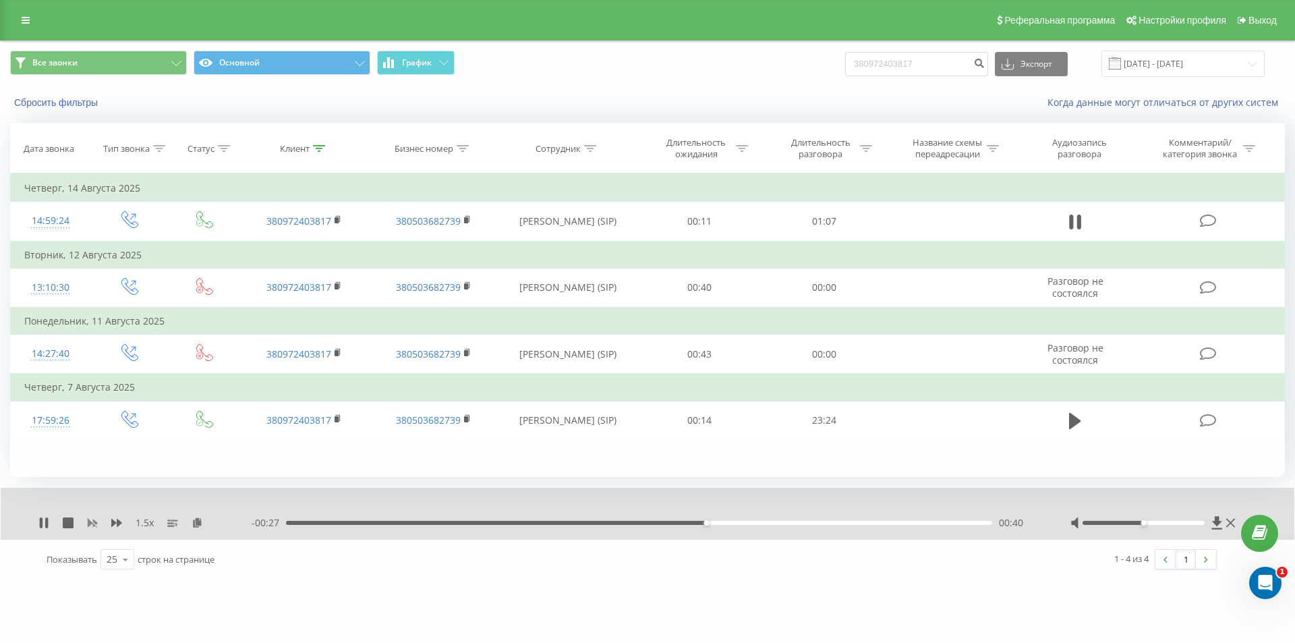
click at [90, 519] on icon at bounding box center [92, 522] width 11 height 11
click at [905, 524] on div "01:04" at bounding box center [639, 523] width 706 height 4
click at [878, 519] on div "- 00:07 01:00 01:00" at bounding box center [644, 522] width 785 height 13
click at [872, 521] on div "01:00" at bounding box center [639, 523] width 706 height 4
click at [854, 523] on div "00:57" at bounding box center [639, 523] width 706 height 4
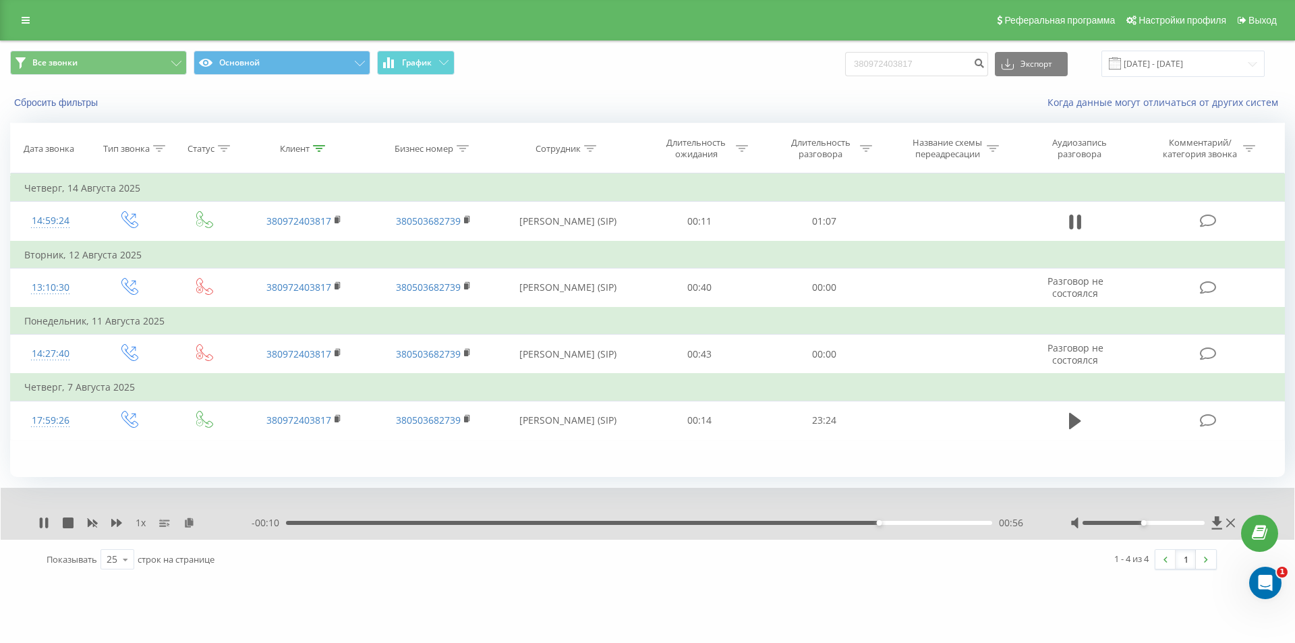
click at [828, 521] on div "00:56" at bounding box center [639, 523] width 706 height 4
click at [776, 523] on div "01:07" at bounding box center [636, 523] width 706 height 4
click at [39, 524] on icon at bounding box center [43, 522] width 11 height 11
click at [683, 519] on div "00:00 01:07 01:07" at bounding box center [644, 522] width 785 height 13
click at [689, 521] on div "01:07" at bounding box center [636, 523] width 706 height 4
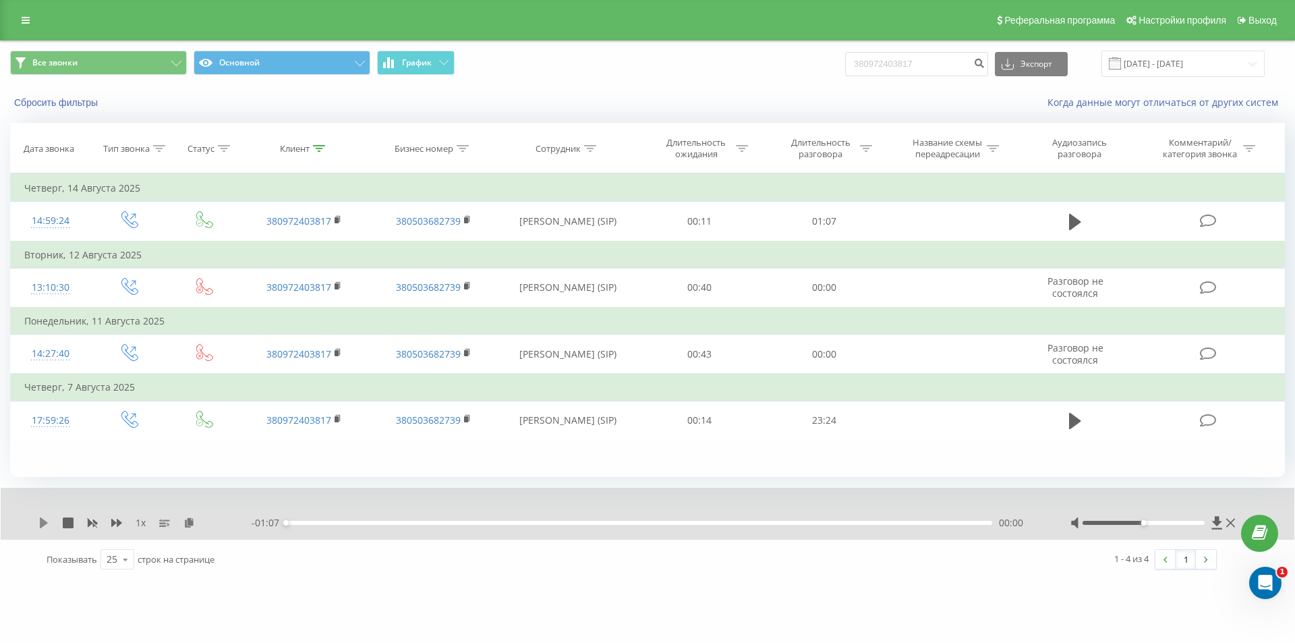
click at [45, 521] on icon at bounding box center [44, 522] width 8 height 11
click at [42, 528] on icon at bounding box center [43, 522] width 11 height 11
click at [40, 518] on icon at bounding box center [43, 522] width 11 height 11
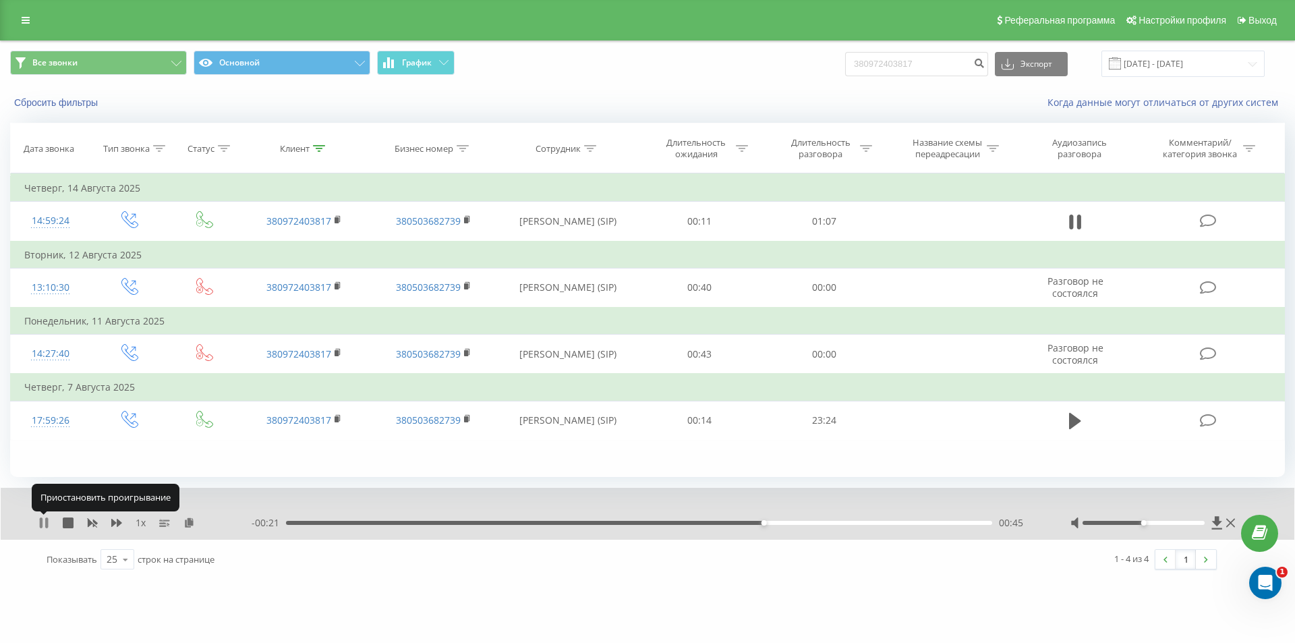
click at [42, 519] on icon at bounding box center [41, 522] width 3 height 11
click at [206, 595] on div "merezha-prava.com.ua 380972403817 Проекты merezha-prava.com.ua Дашборд Центр об…" at bounding box center [647, 321] width 1295 height 643
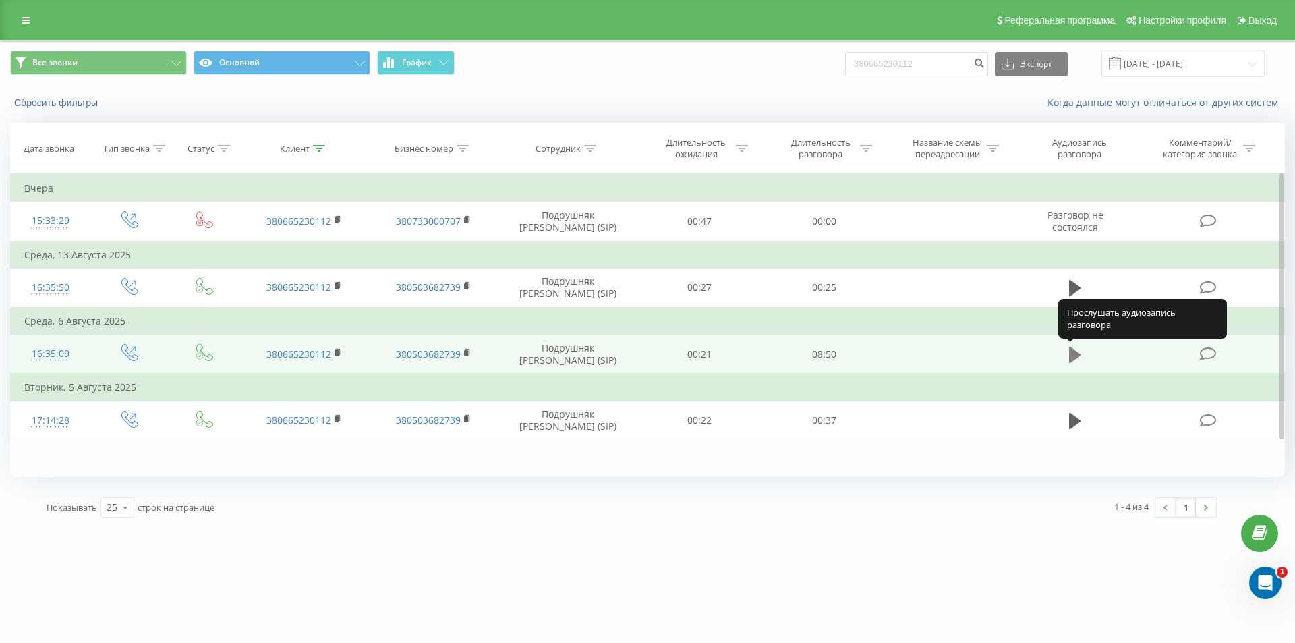
click at [1074, 355] on icon at bounding box center [1075, 354] width 12 height 16
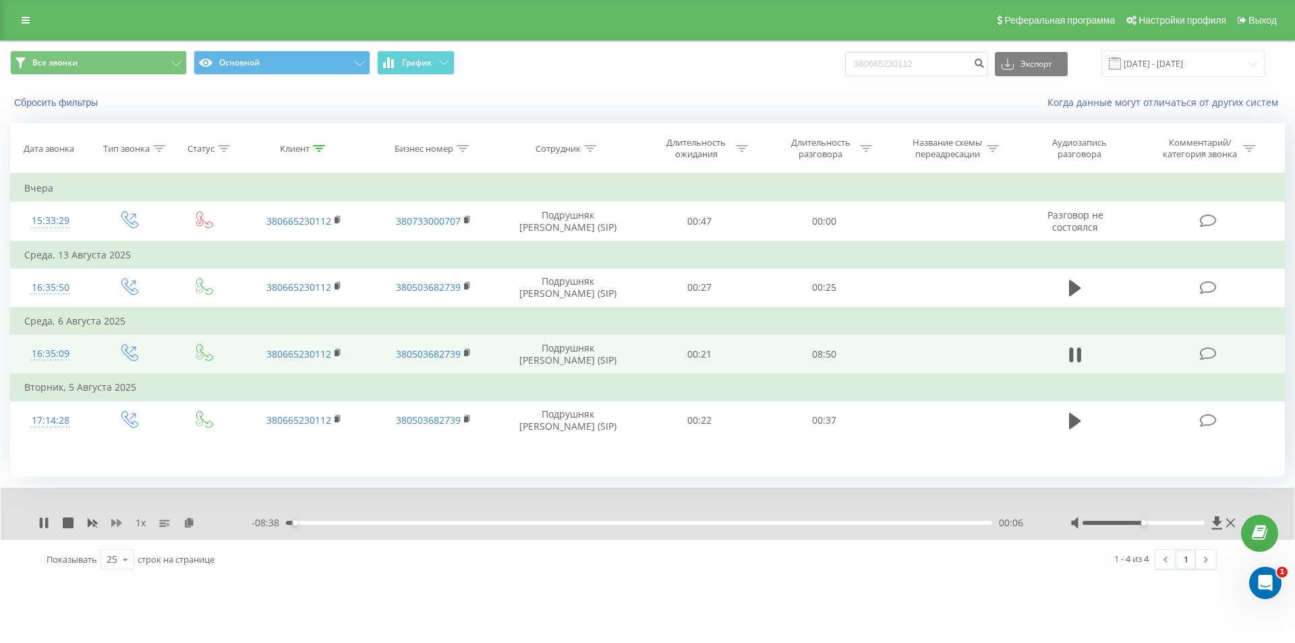
click at [112, 524] on icon at bounding box center [116, 523] width 11 height 8
click at [419, 521] on div "00:31" at bounding box center [639, 523] width 706 height 4
click at [484, 523] on div "02:27" at bounding box center [639, 523] width 706 height 4
click at [113, 519] on icon at bounding box center [116, 522] width 11 height 11
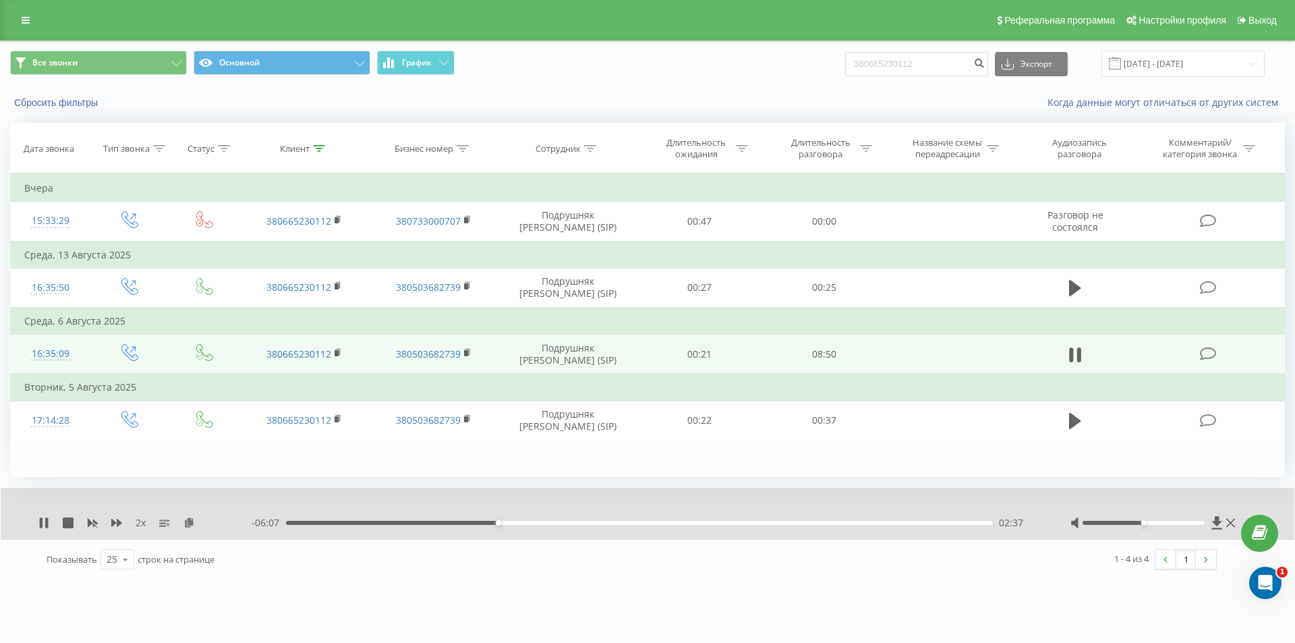
click at [565, 523] on div "02:37" at bounding box center [639, 523] width 706 height 4
click at [725, 521] on div "03:53" at bounding box center [639, 523] width 706 height 4
click at [785, 521] on div "06:11" at bounding box center [639, 523] width 706 height 4
click at [844, 522] on div "00:00" at bounding box center [639, 523] width 706 height 4
click at [893, 521] on div "07:31" at bounding box center [639, 523] width 706 height 4
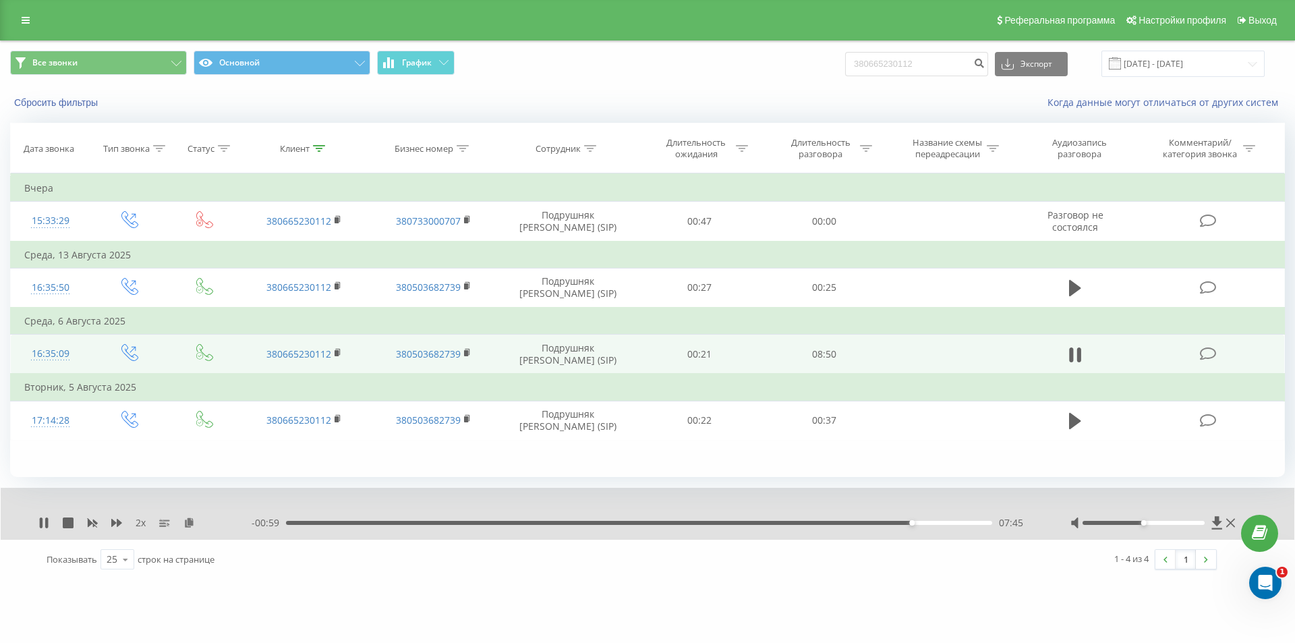
click at [932, 525] on div "07:45" at bounding box center [639, 523] width 706 height 4
click at [952, 522] on div "08:01" at bounding box center [639, 523] width 706 height 4
click at [926, 522] on div "07:55" at bounding box center [639, 523] width 706 height 4
click at [888, 523] on div "07:58" at bounding box center [639, 523] width 706 height 4
click at [875, 521] on div "07:18" at bounding box center [639, 523] width 706 height 4
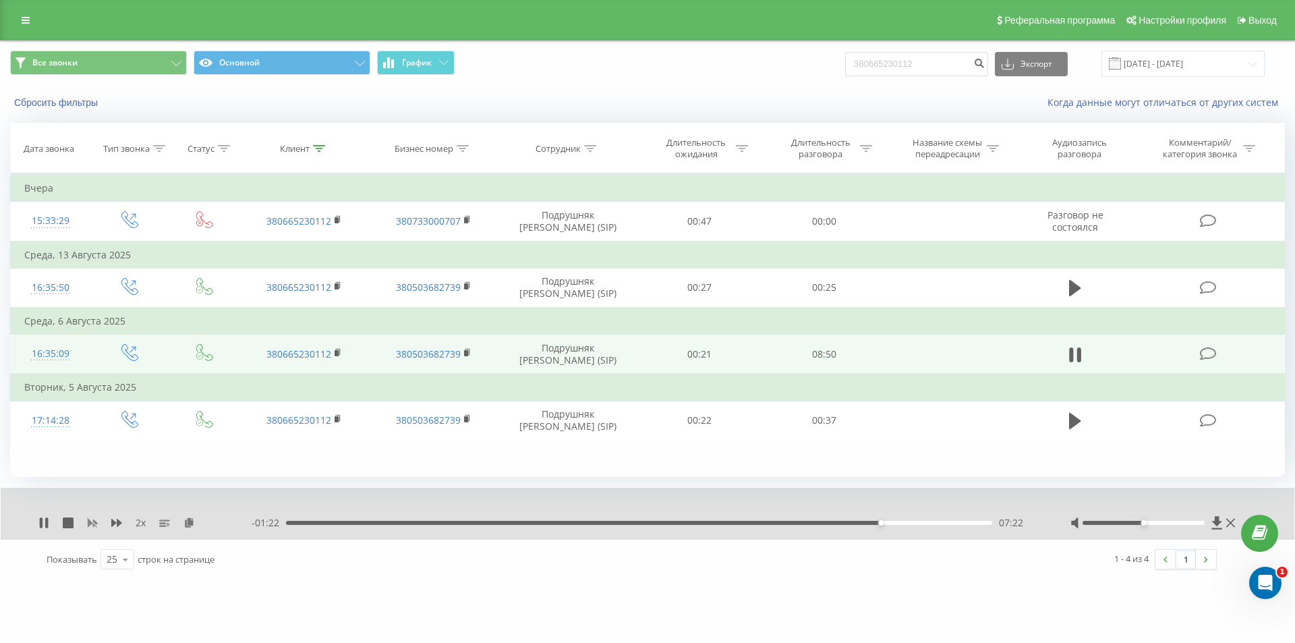
click at [93, 521] on icon at bounding box center [93, 523] width 10 height 8
click at [117, 520] on icon at bounding box center [116, 522] width 11 height 11
click at [916, 521] on div "07:38" at bounding box center [639, 523] width 706 height 4
click at [934, 522] on div "08:02" at bounding box center [639, 523] width 706 height 4
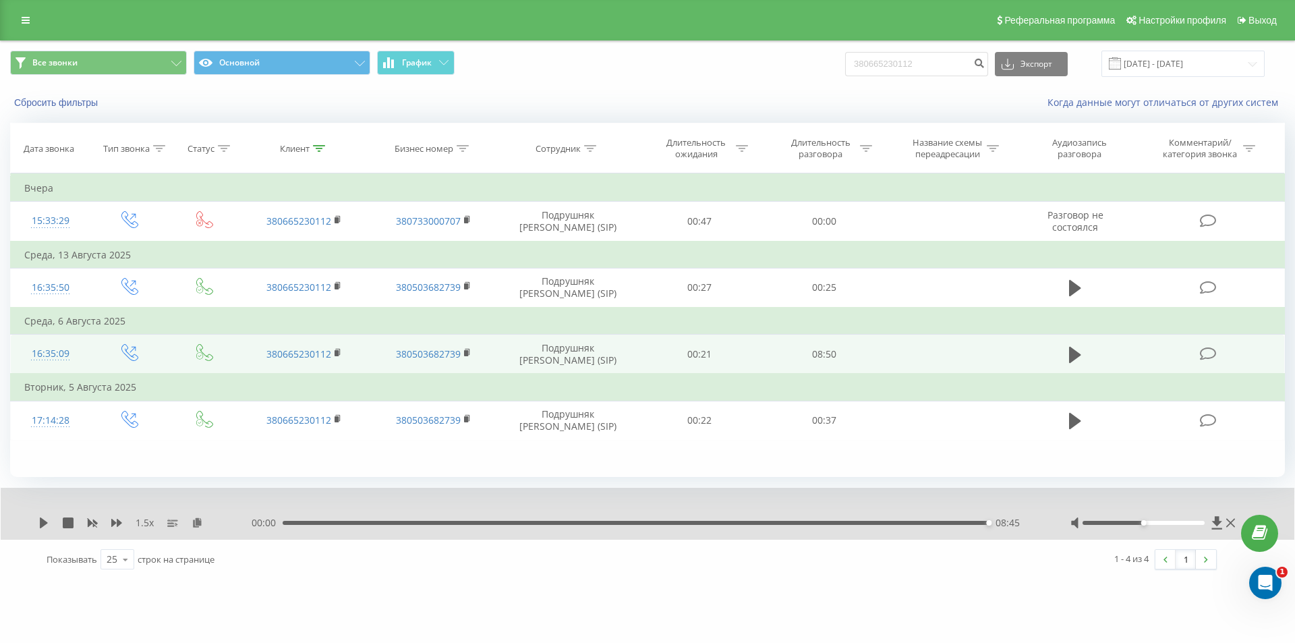
click at [938, 525] on div "08:45" at bounding box center [636, 523] width 706 height 4
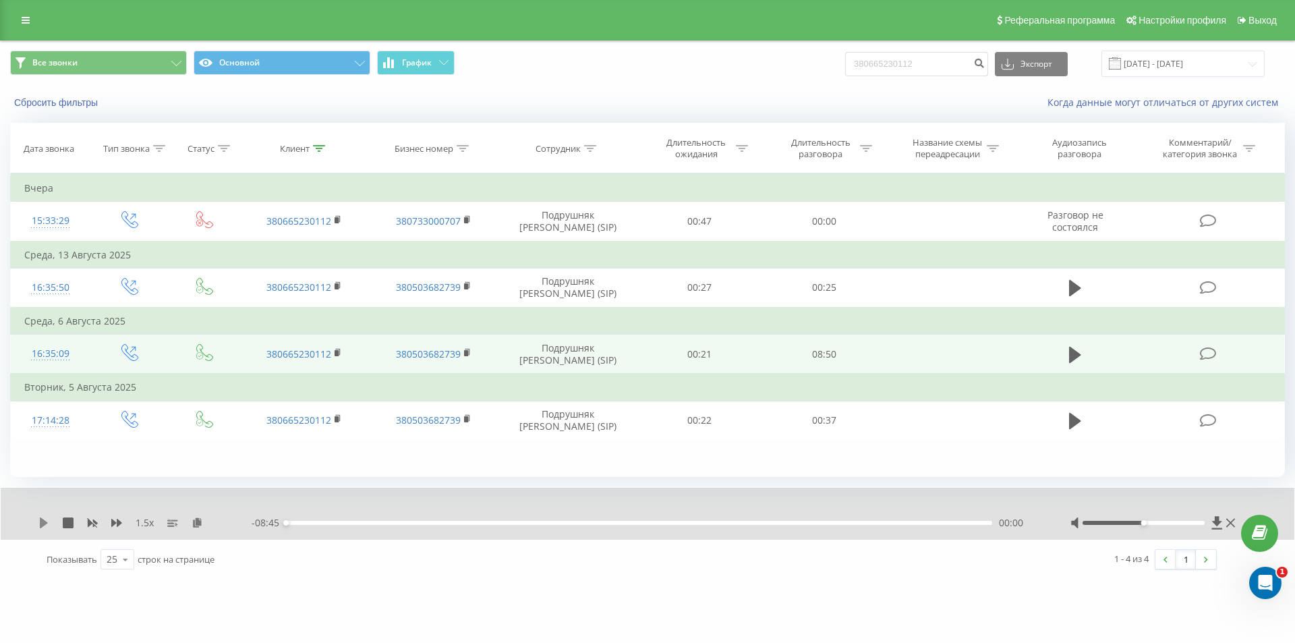
click at [39, 522] on icon at bounding box center [43, 522] width 11 height 11
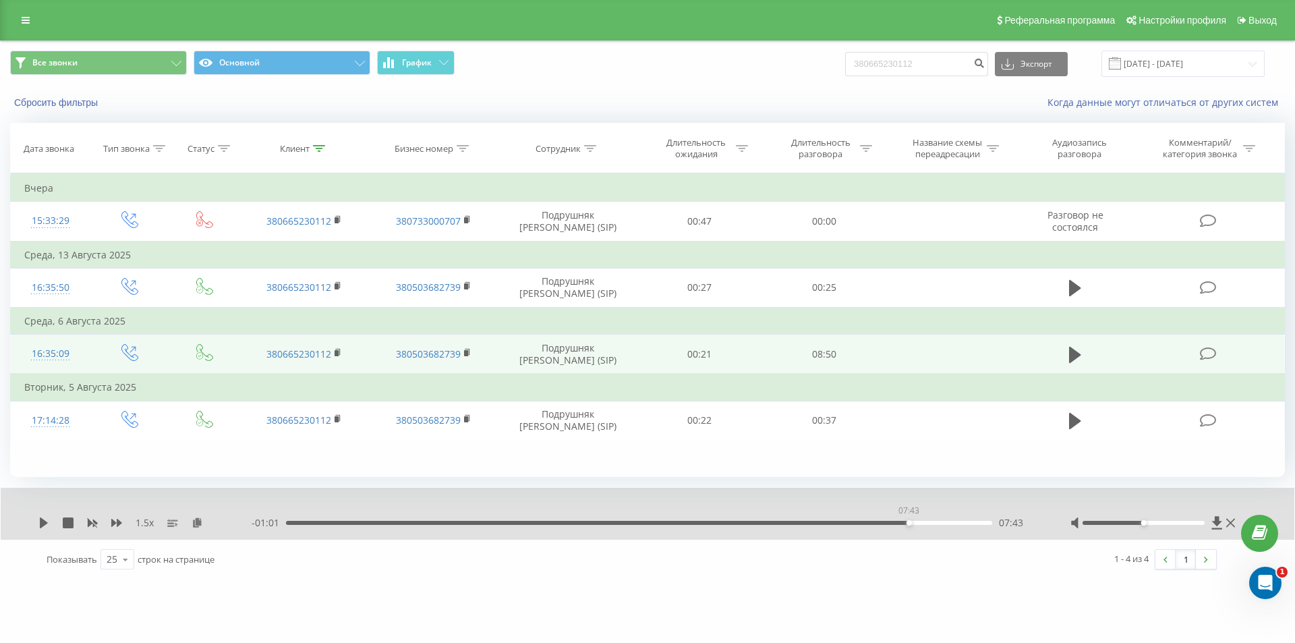
click at [909, 521] on div "07:43" at bounding box center [639, 523] width 706 height 4
click at [40, 523] on icon at bounding box center [44, 522] width 8 height 11
click at [597, 521] on div "03:51" at bounding box center [639, 523] width 706 height 4
